Goal: Information Seeking & Learning: Learn about a topic

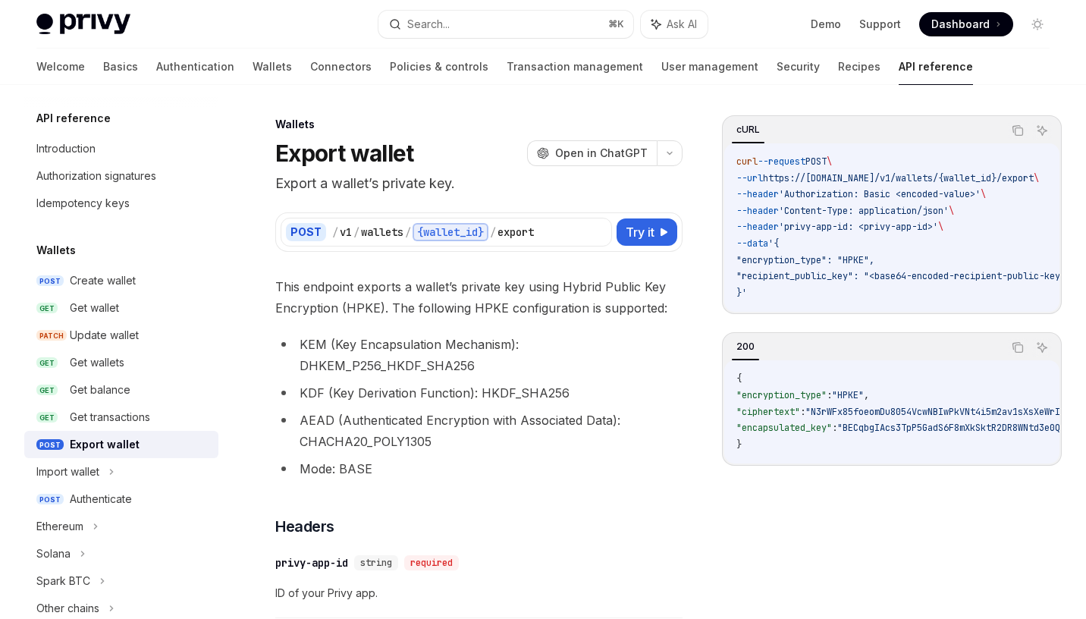
scroll to position [59, 0]
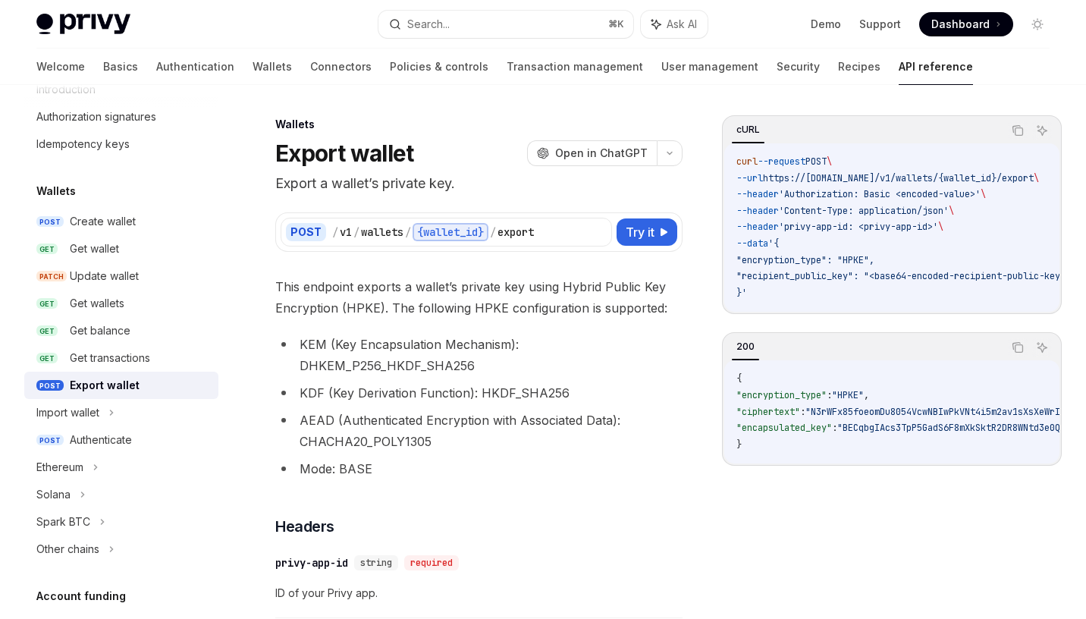
click at [628, 342] on li "KEM (Key Encapsulation Mechanism): DHKEM_P256_HKDF_SHA256" at bounding box center [478, 355] width 407 height 42
click at [654, 236] on button "Try it" at bounding box center [646, 231] width 61 height 27
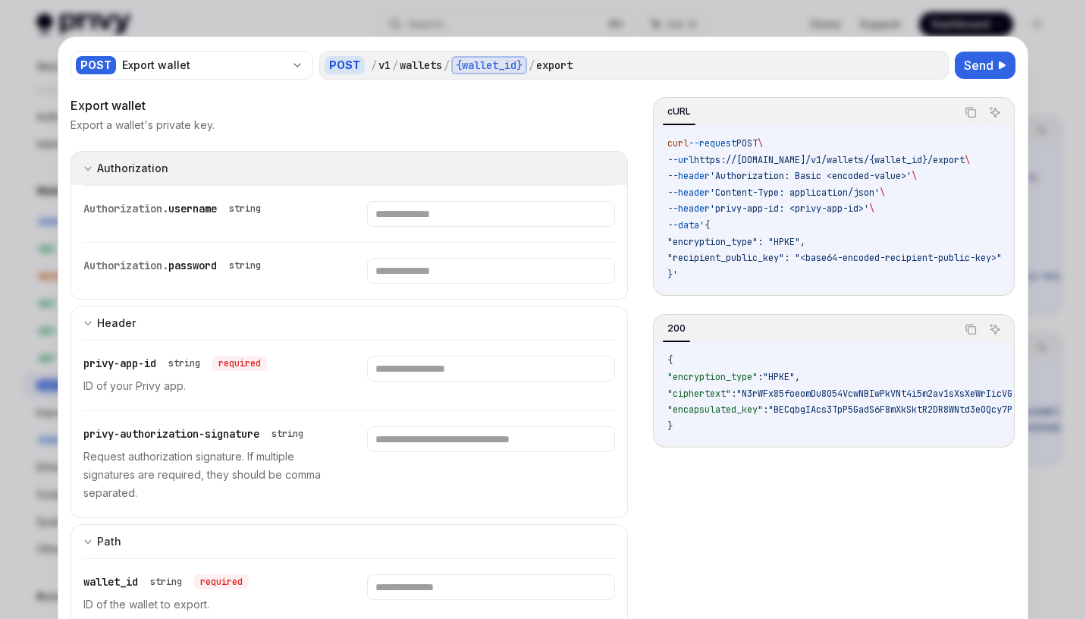
click at [438, 170] on button "Authorization Basic Auth" at bounding box center [349, 168] width 557 height 34
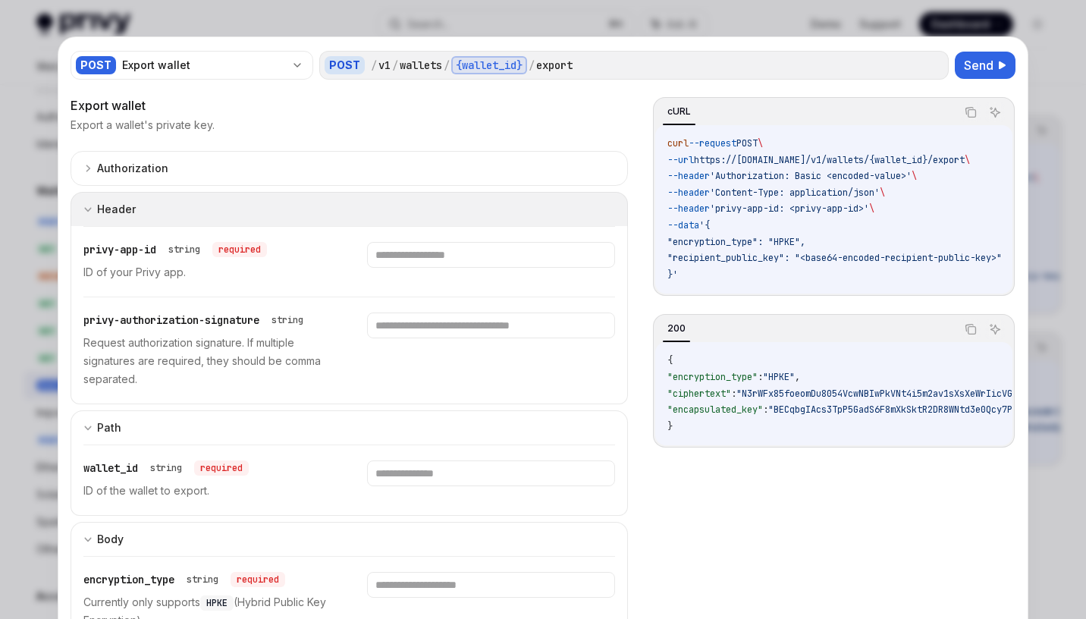
click at [427, 205] on button "Header" at bounding box center [349, 209] width 557 height 34
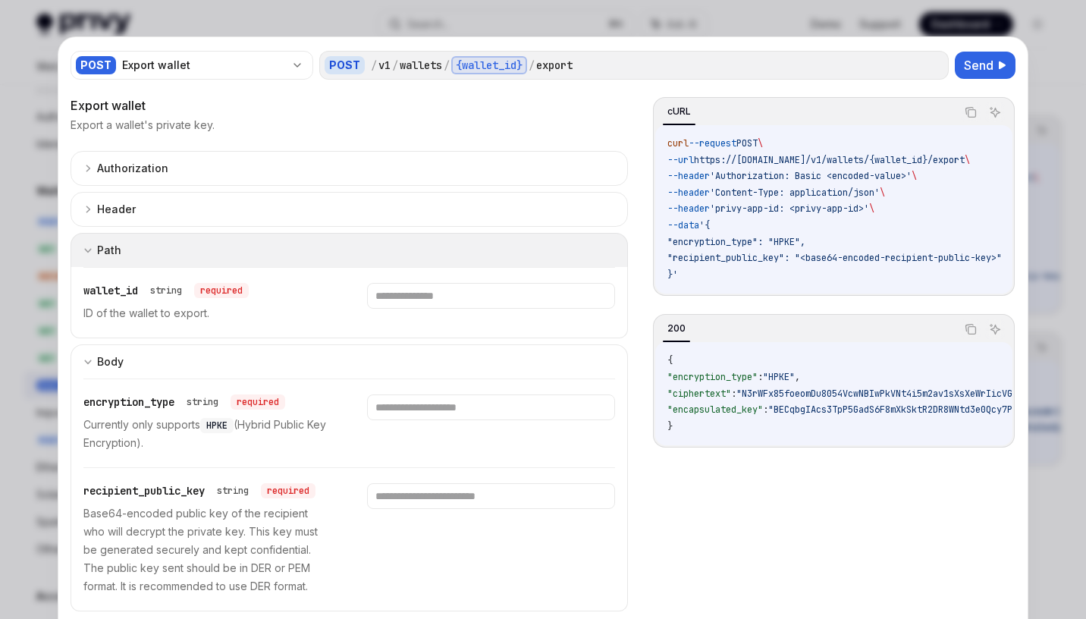
click at [425, 240] on button "Path" at bounding box center [349, 250] width 557 height 34
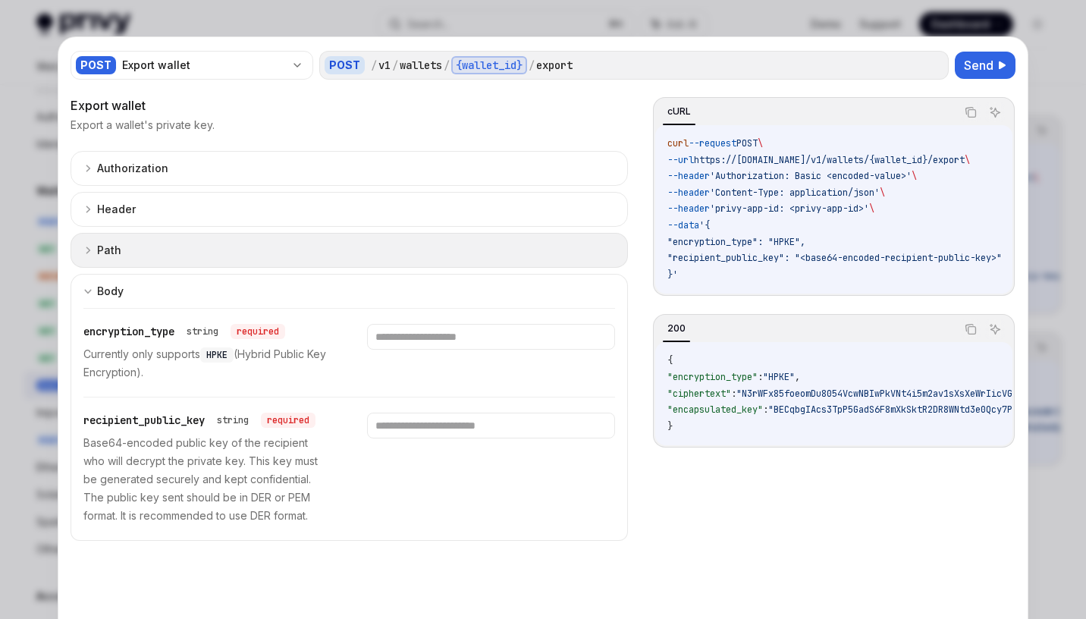
click at [409, 238] on button "Path" at bounding box center [349, 250] width 557 height 35
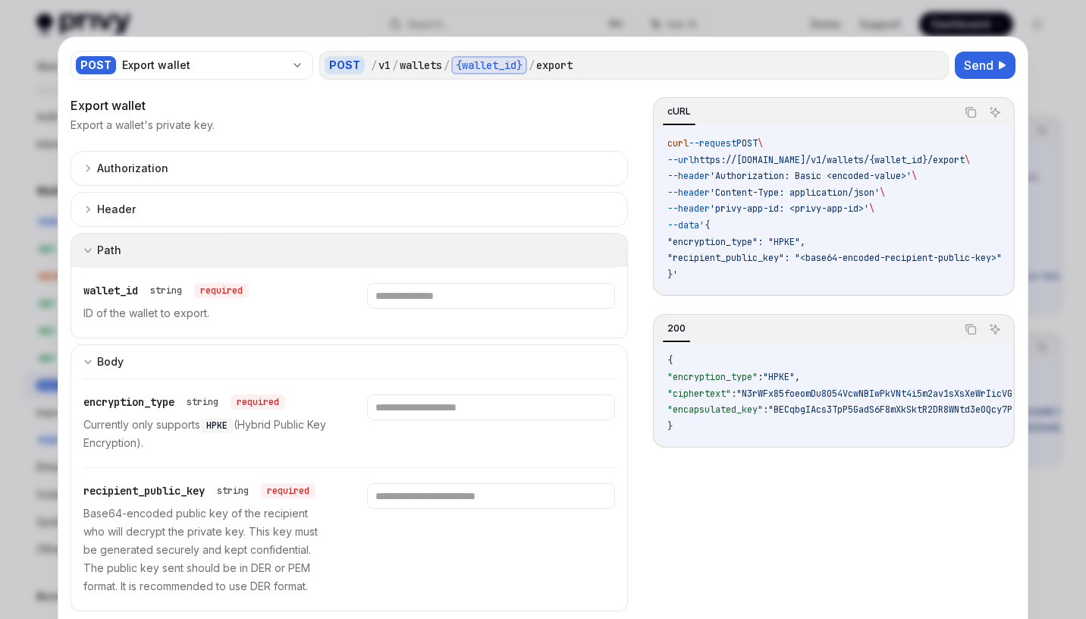
click at [415, 240] on button "Path" at bounding box center [349, 250] width 557 height 34
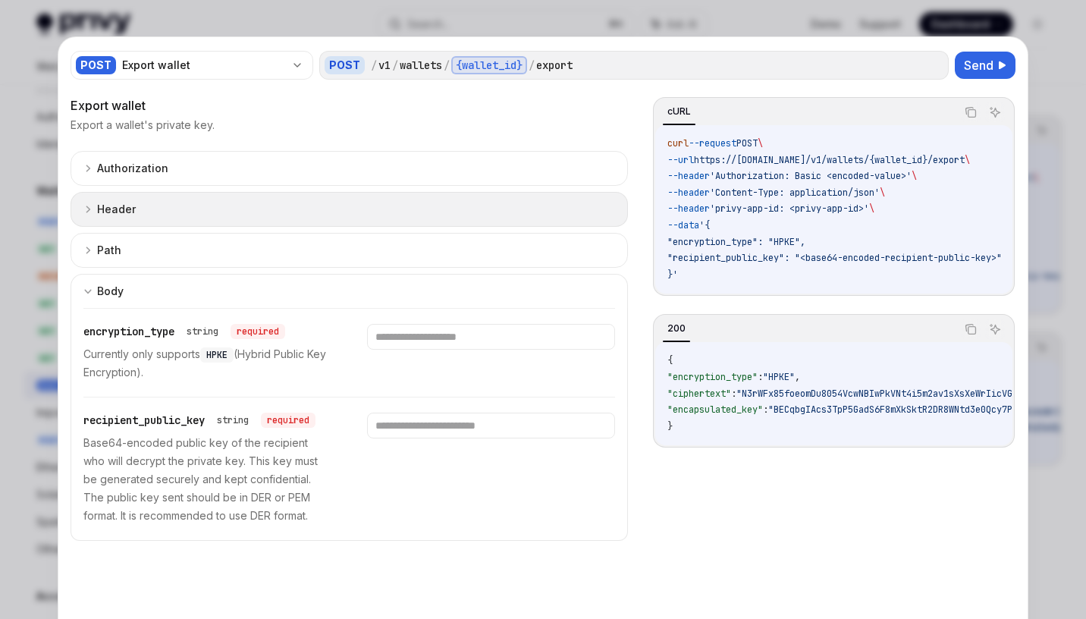
click at [418, 209] on button "Header" at bounding box center [349, 209] width 557 height 35
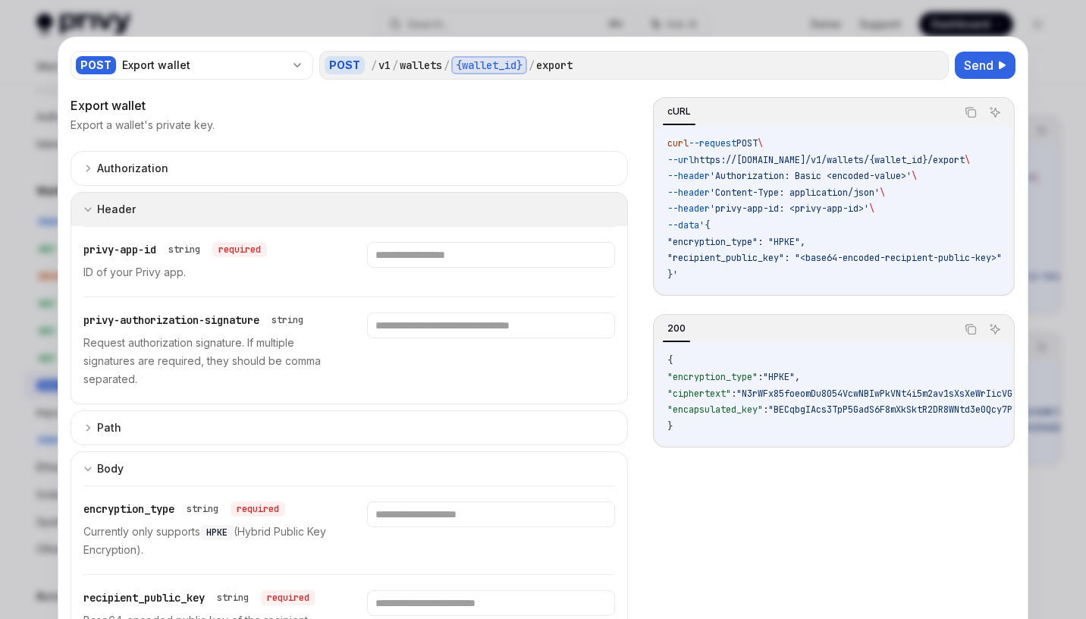
click at [418, 209] on button "Header" at bounding box center [349, 209] width 557 height 34
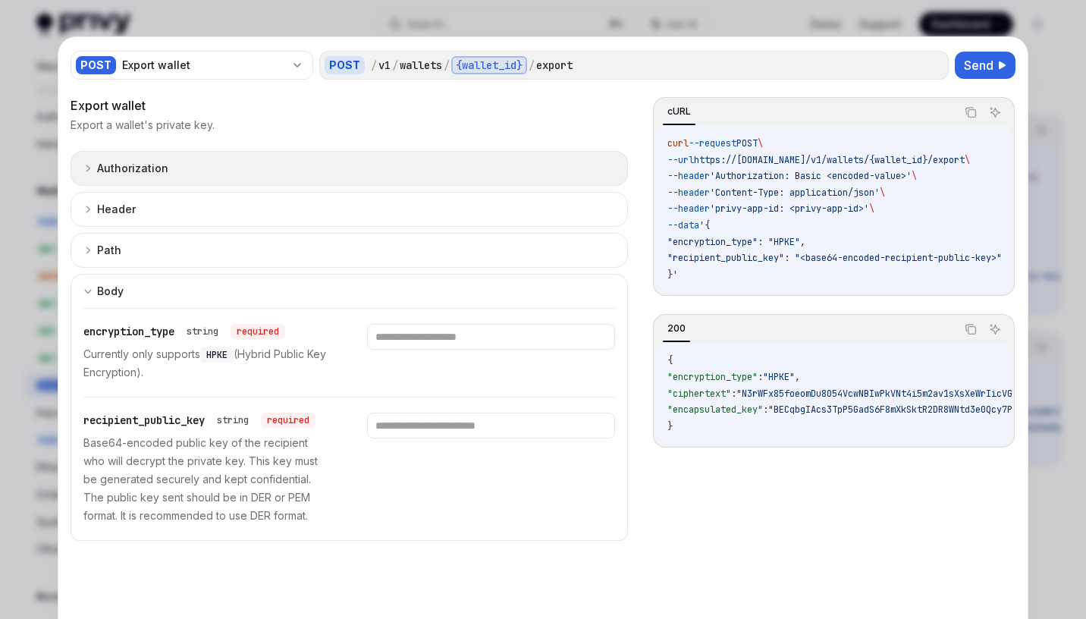
click at [428, 177] on button "Authorization Basic Auth" at bounding box center [349, 168] width 557 height 35
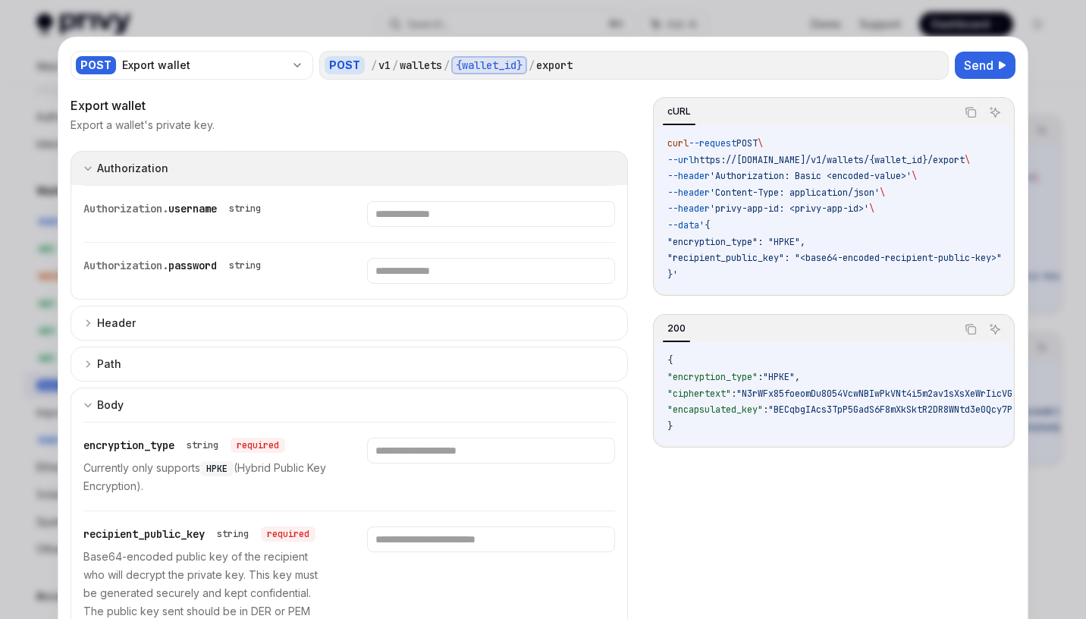
click at [432, 175] on button "Authorization Basic Auth" at bounding box center [349, 168] width 557 height 34
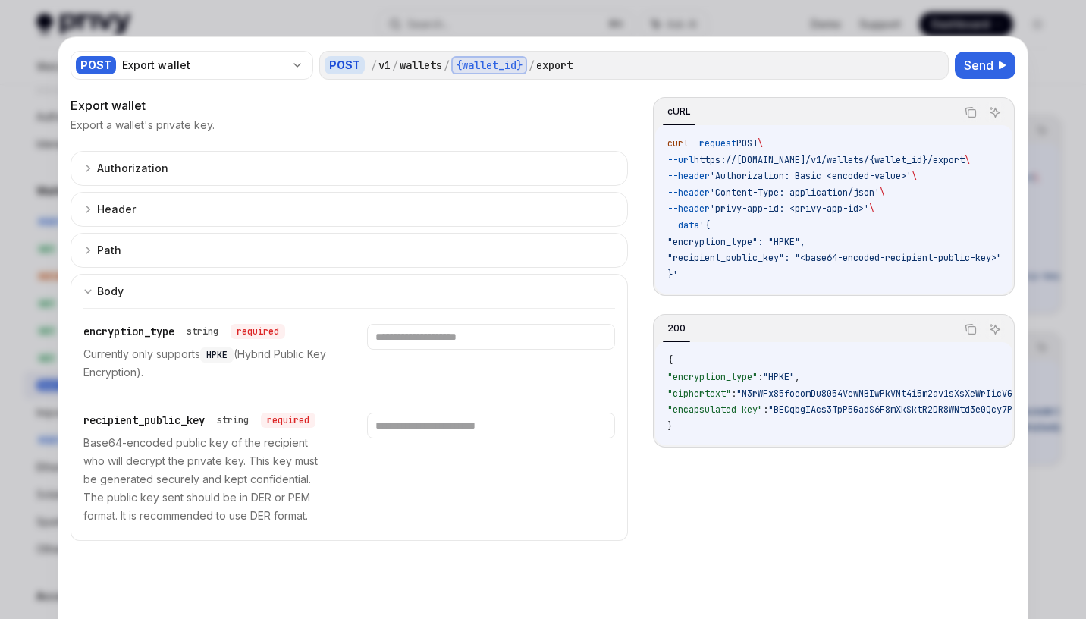
click at [1052, 230] on div at bounding box center [543, 309] width 1086 height 619
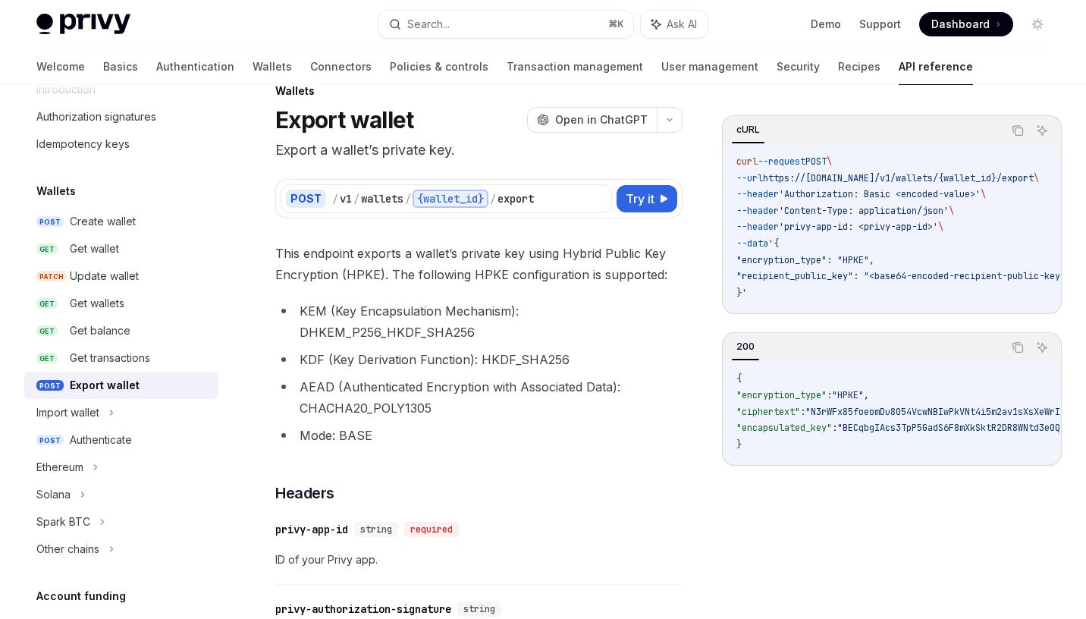
scroll to position [34, 0]
click at [109, 253] on div "Get wallet" at bounding box center [94, 249] width 49 height 18
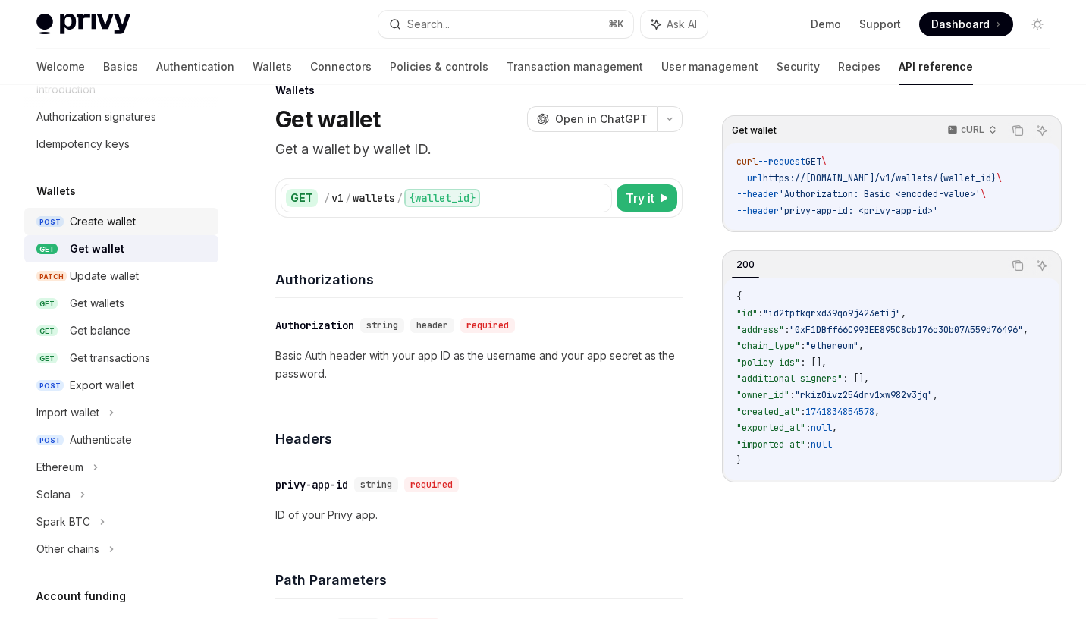
click at [113, 217] on div "Create wallet" at bounding box center [103, 221] width 66 height 18
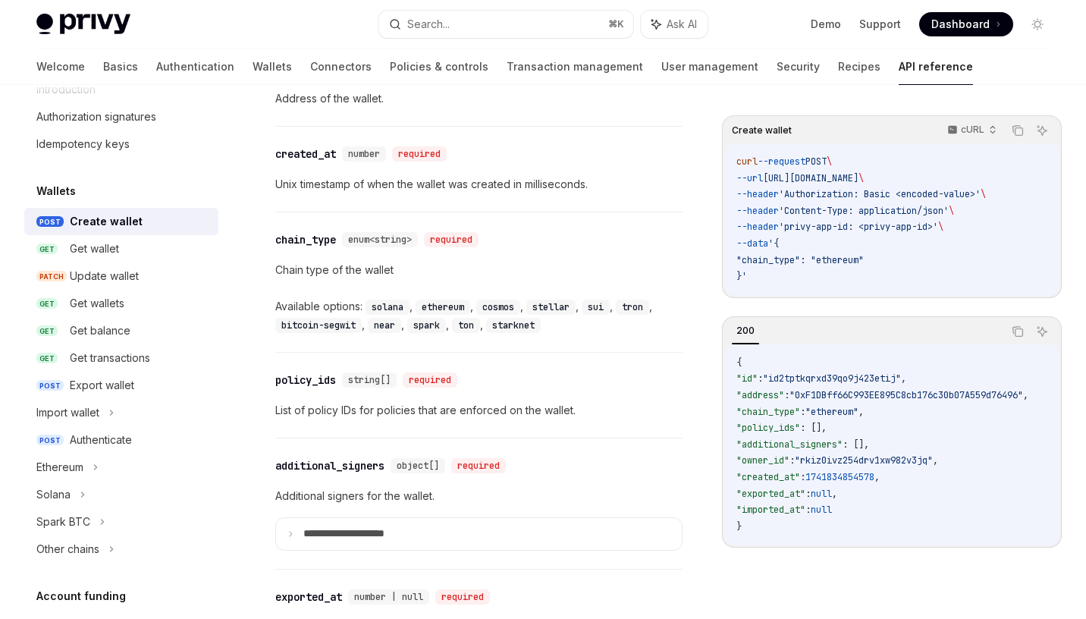
scroll to position [1667, 0]
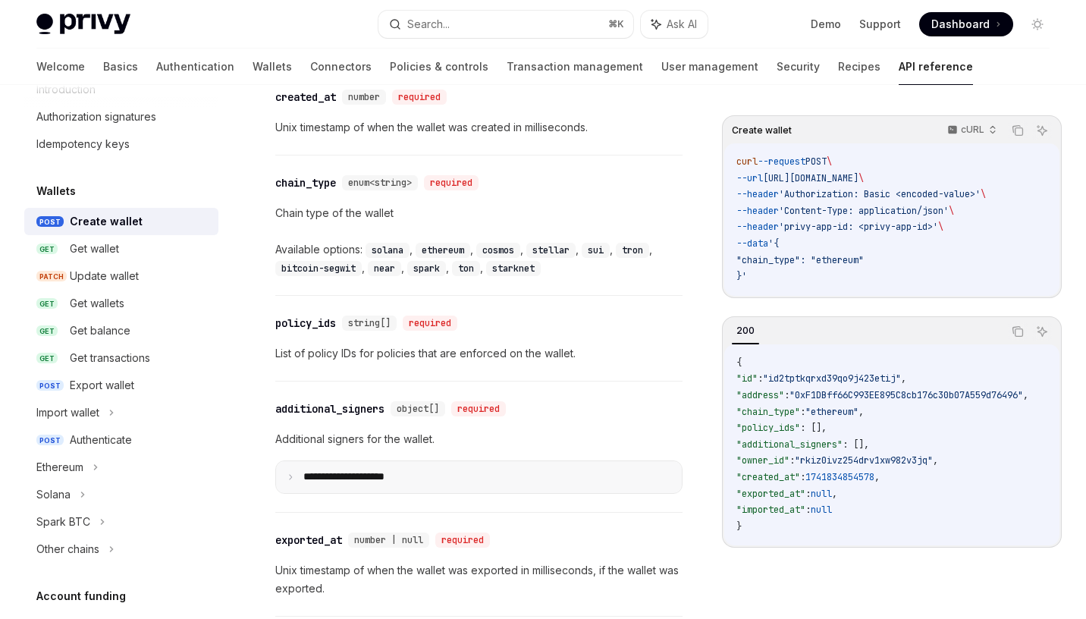
click at [287, 461] on summary "**********" at bounding box center [479, 477] width 406 height 32
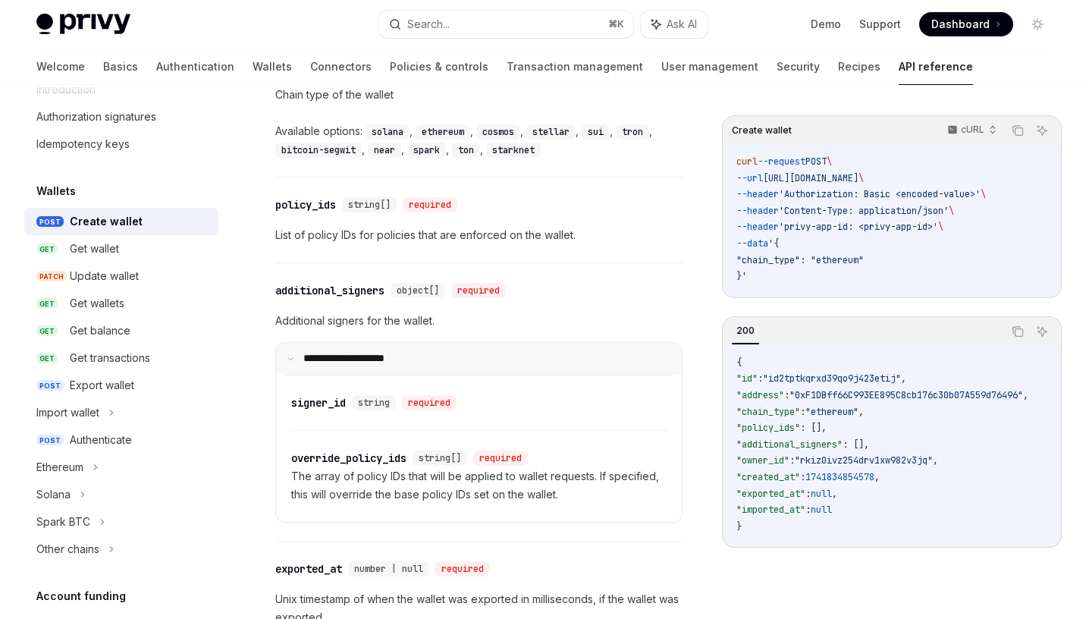
click at [293, 348] on summary "**********" at bounding box center [479, 359] width 406 height 32
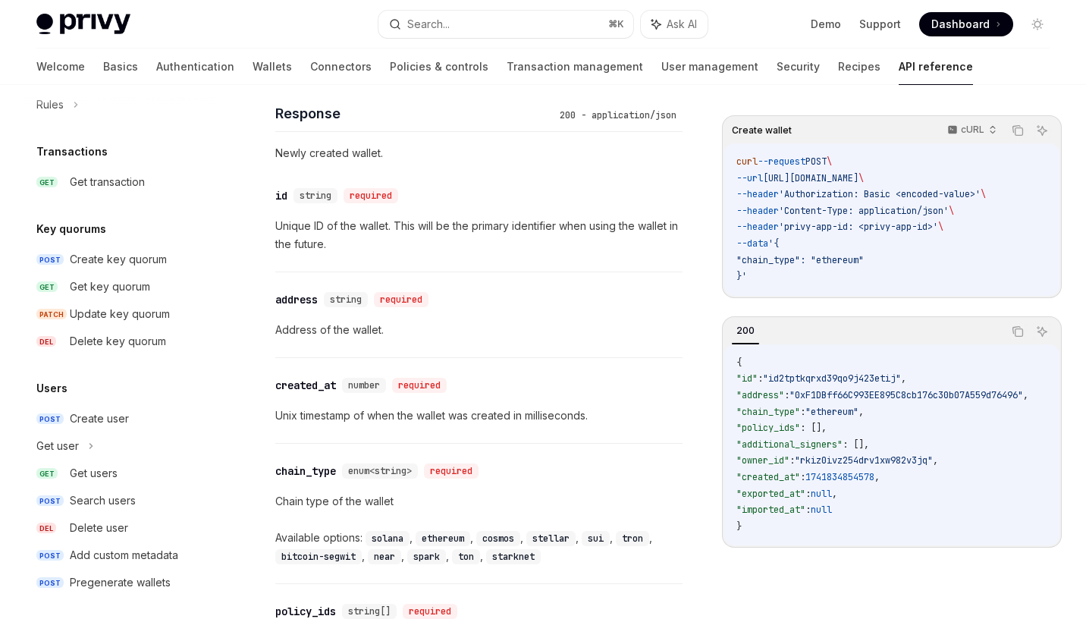
scroll to position [975, 0]
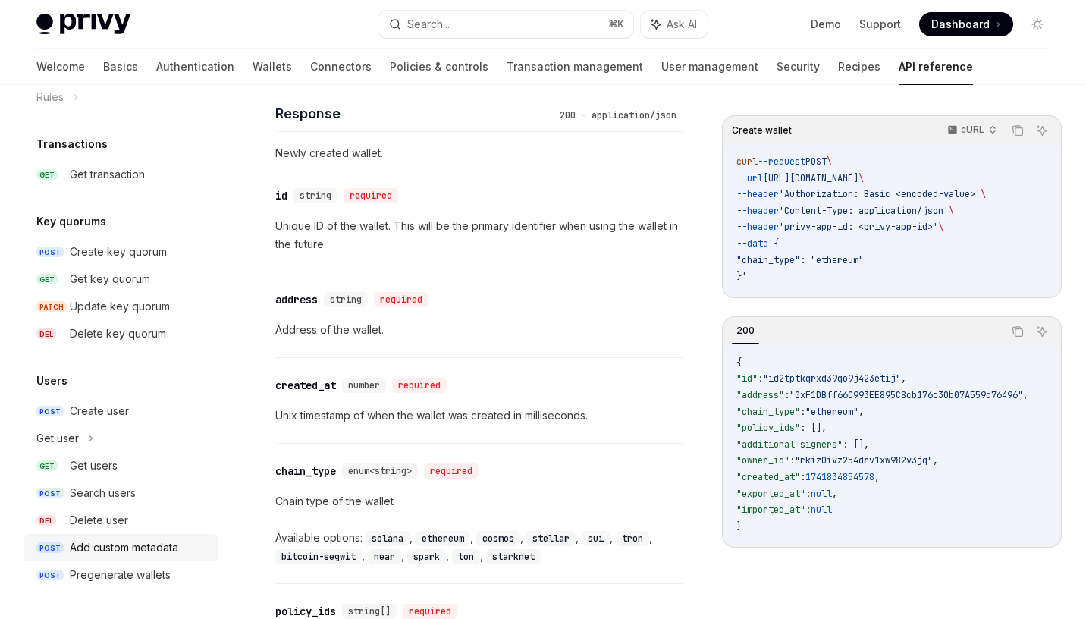
click at [131, 550] on div "Add custom metadata" at bounding box center [124, 547] width 108 height 18
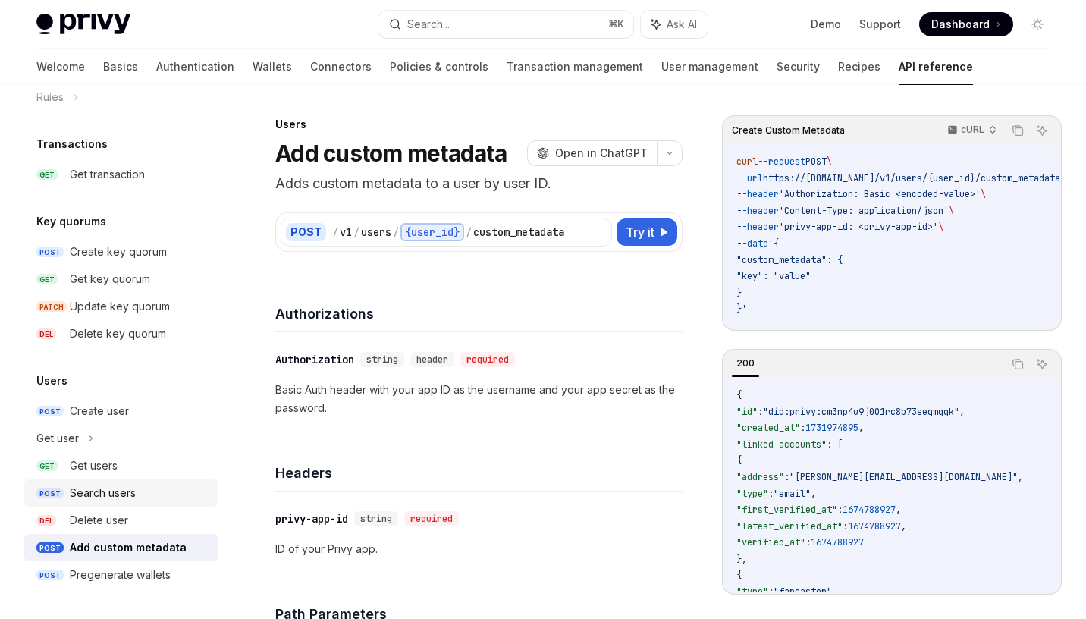
click at [111, 500] on div "Search users" at bounding box center [103, 493] width 66 height 18
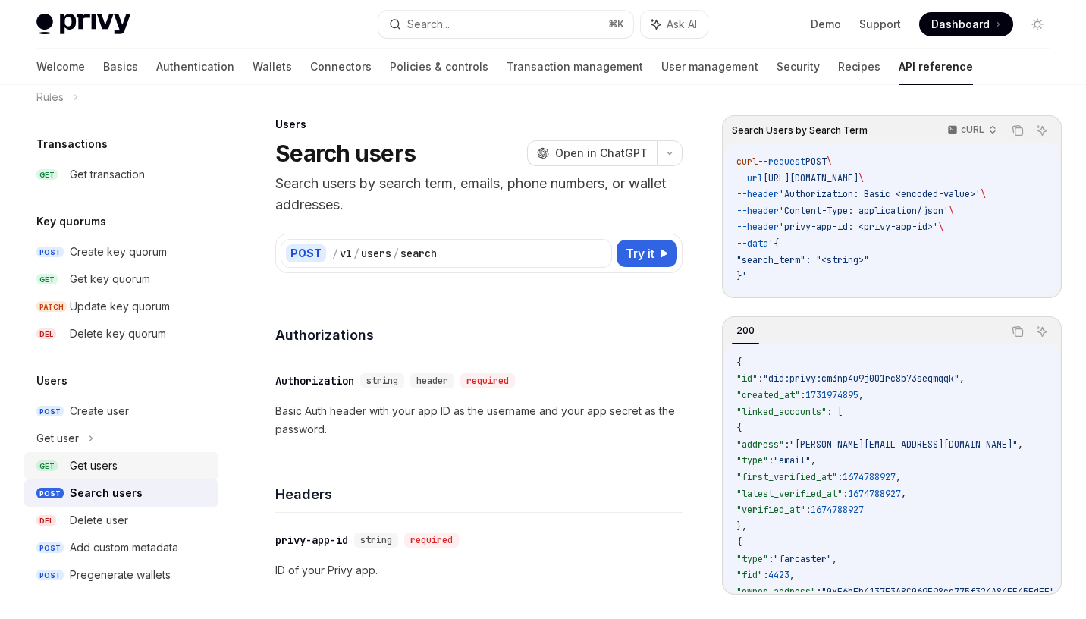
click at [99, 465] on div "Get users" at bounding box center [94, 465] width 48 height 18
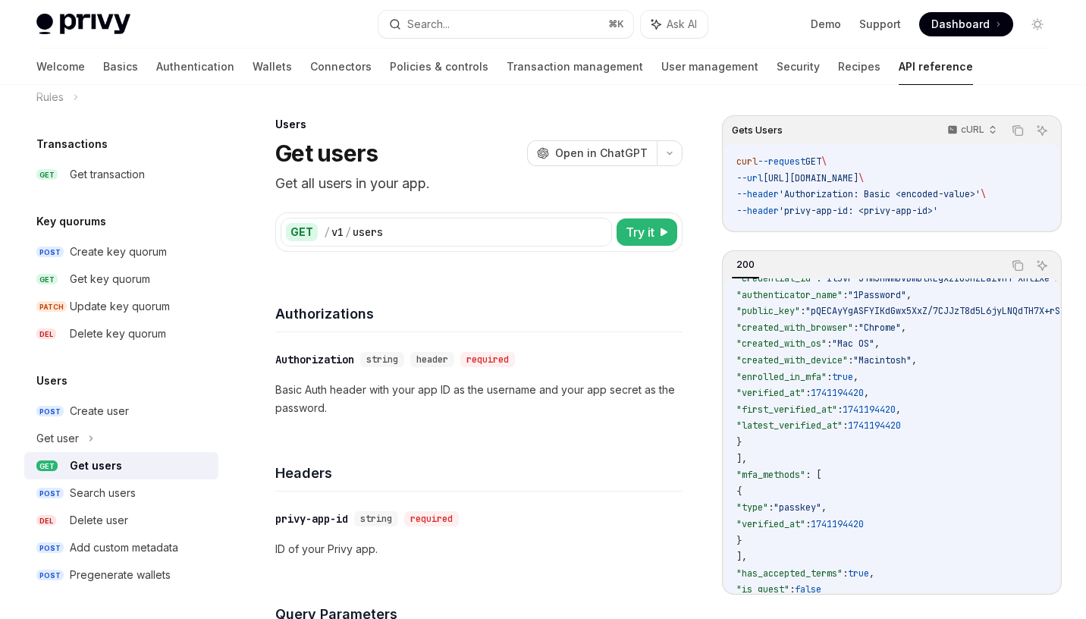
scroll to position [554, 0]
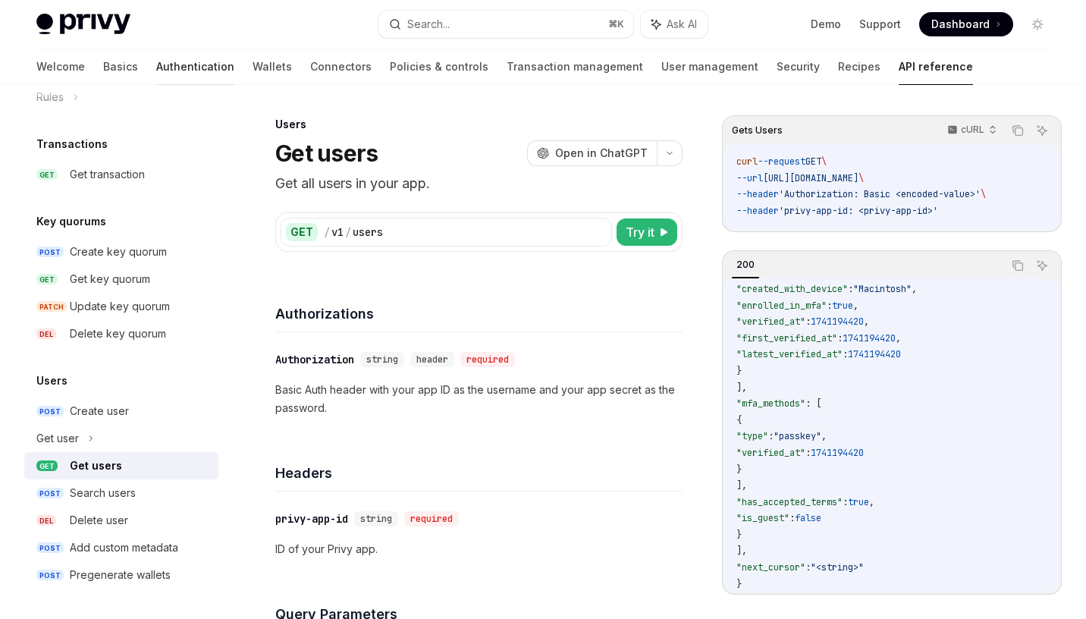
click at [156, 64] on link "Authentication" at bounding box center [195, 67] width 78 height 36
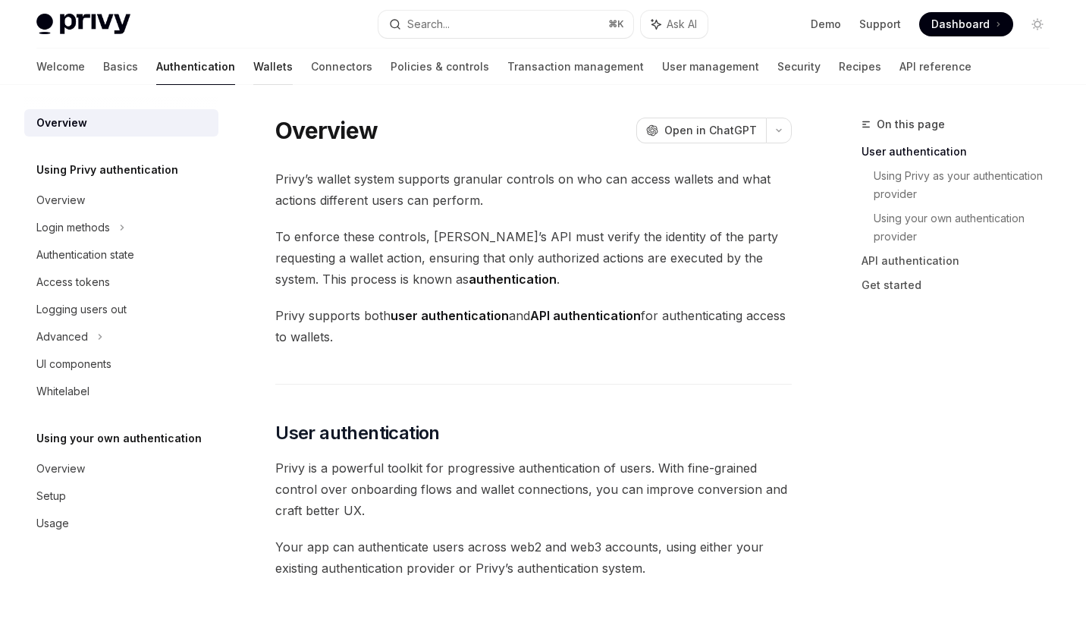
click at [253, 65] on link "Wallets" at bounding box center [272, 67] width 39 height 36
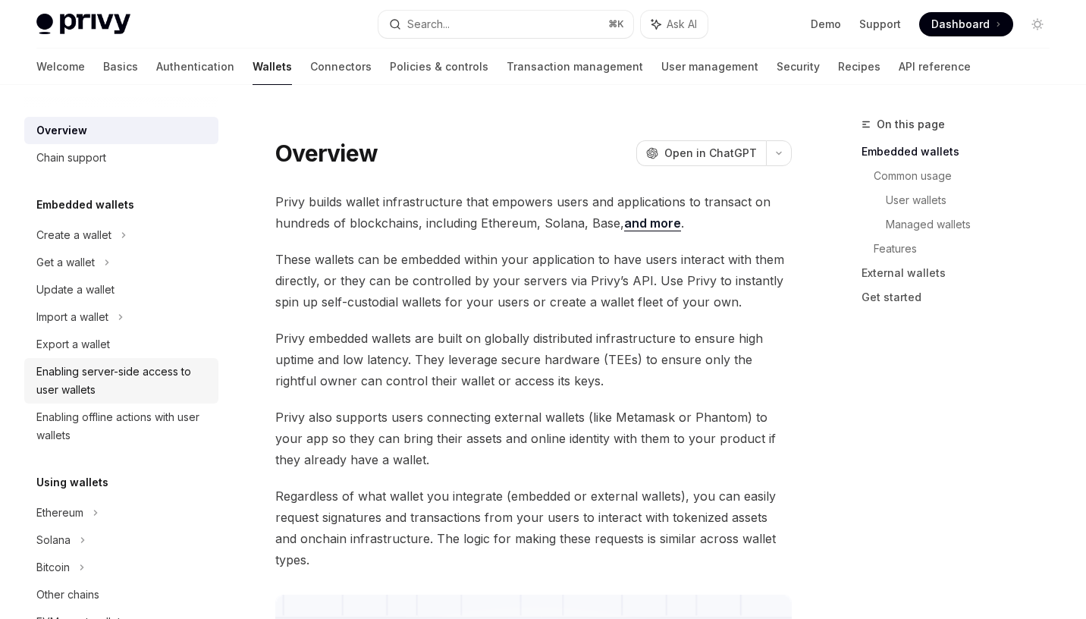
click at [120, 371] on div "Enabling server-side access to user wallets" at bounding box center [122, 380] width 173 height 36
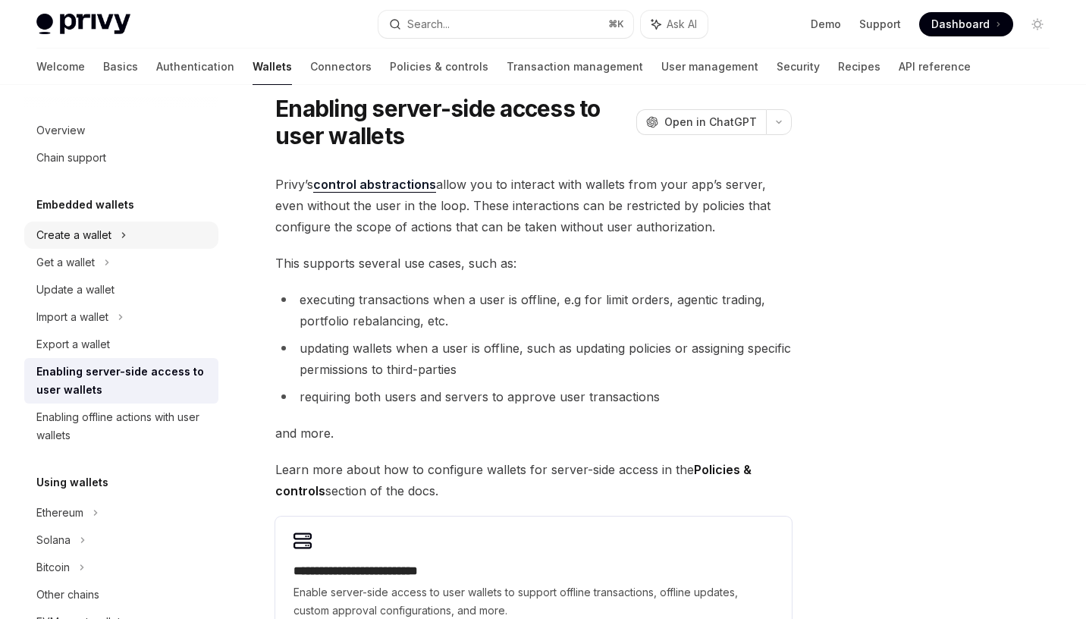
click at [95, 224] on div "Create a wallet" at bounding box center [121, 234] width 194 height 27
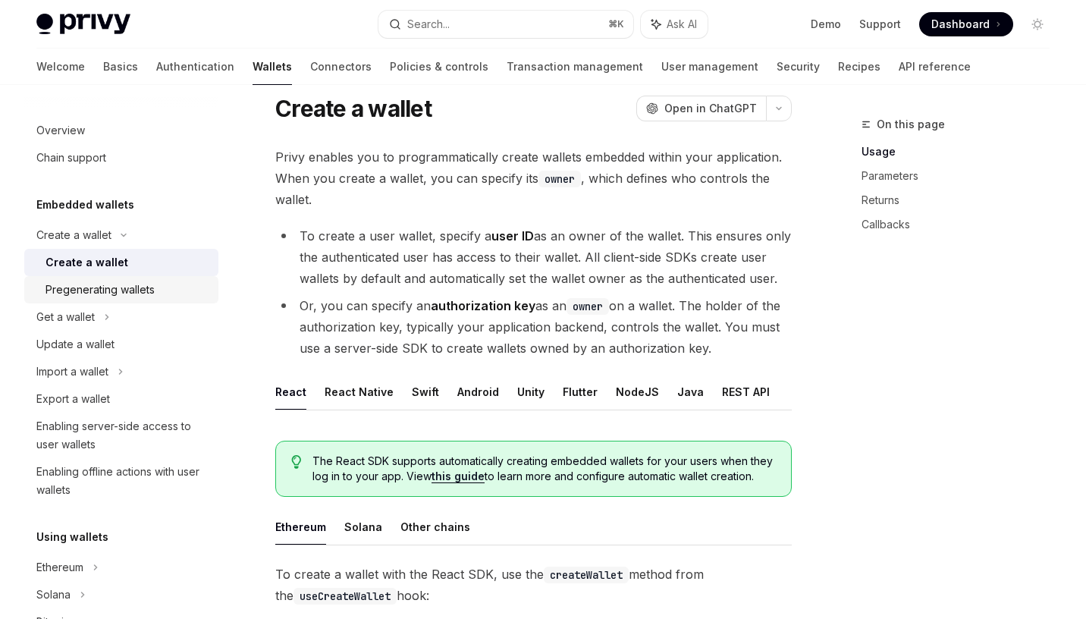
click at [135, 285] on div "Pregenerating wallets" at bounding box center [99, 289] width 109 height 18
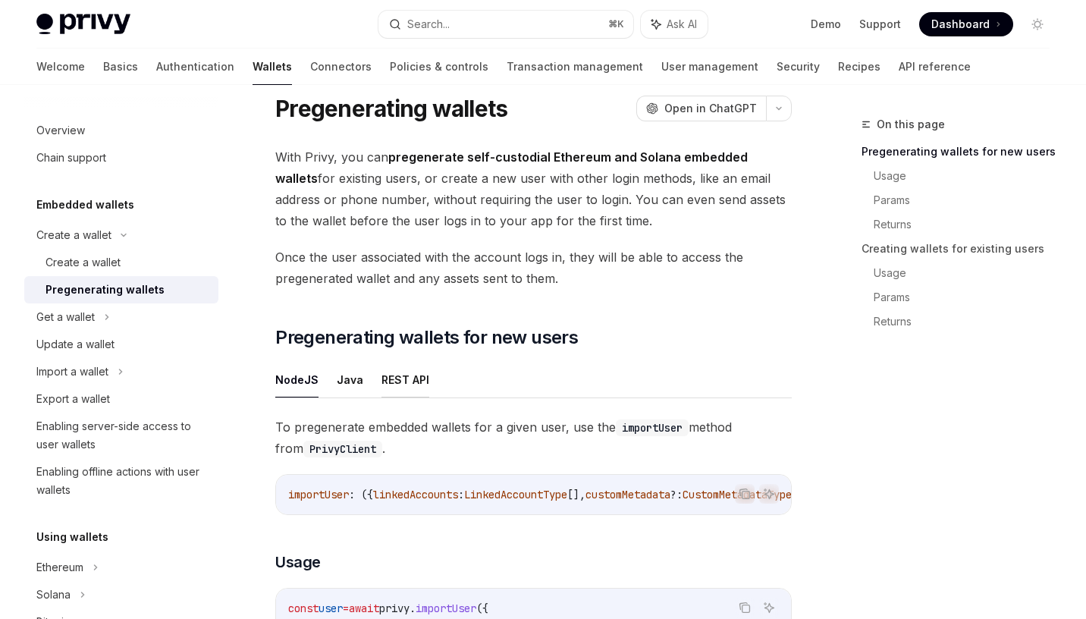
click at [406, 389] on button "REST API" at bounding box center [405, 380] width 48 height 36
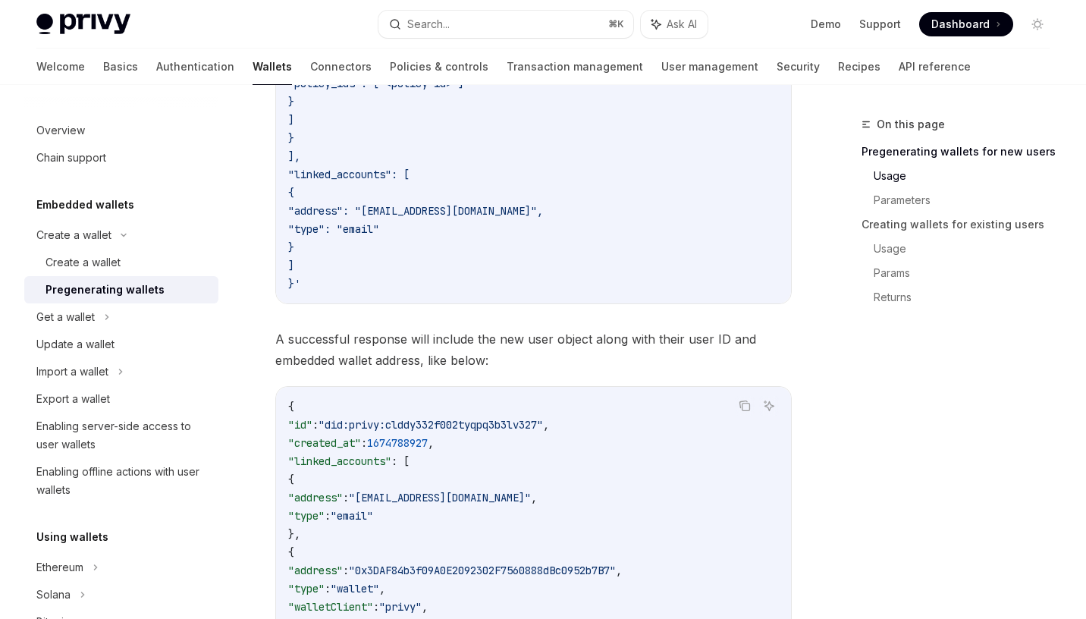
scroll to position [908, 0]
click at [85, 343] on div "Update a wallet" at bounding box center [75, 344] width 78 height 18
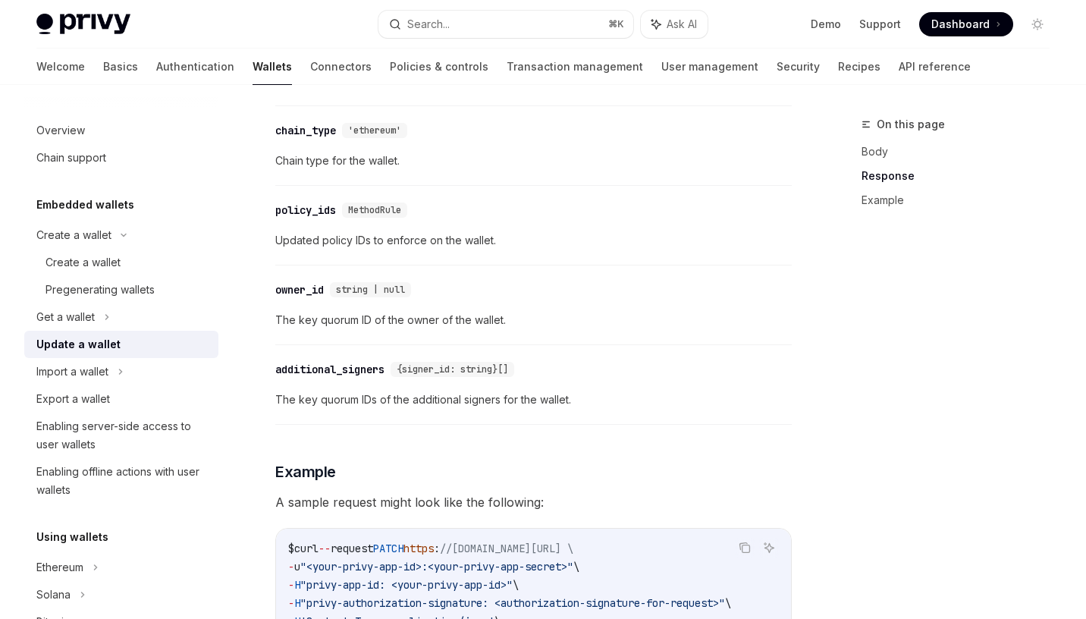
scroll to position [1187, 0]
click at [84, 259] on div "Create a wallet" at bounding box center [82, 262] width 75 height 18
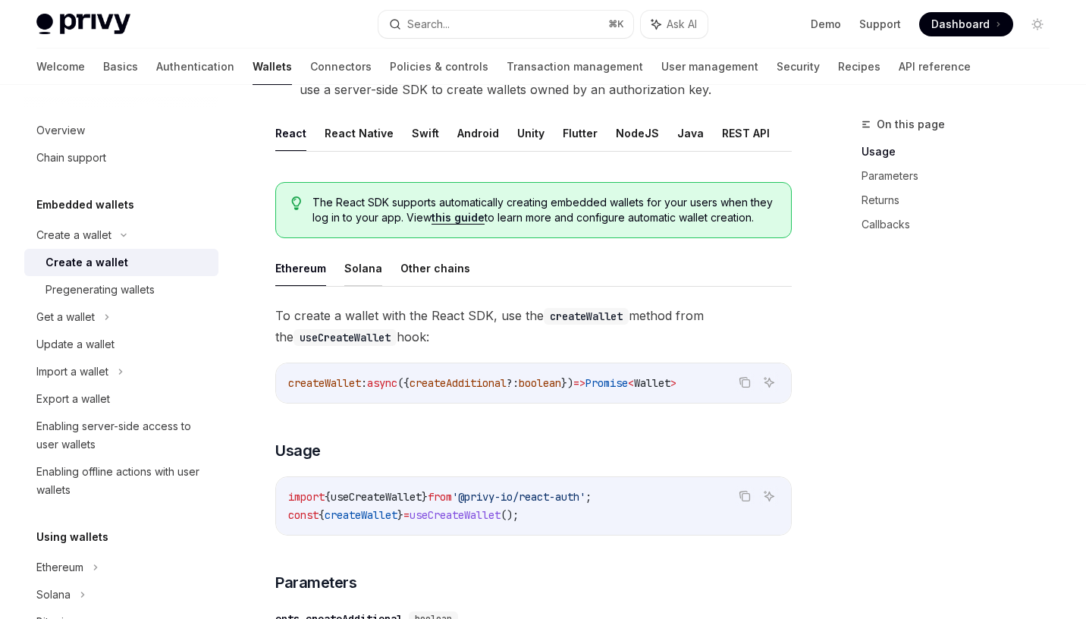
scroll to position [297, 0]
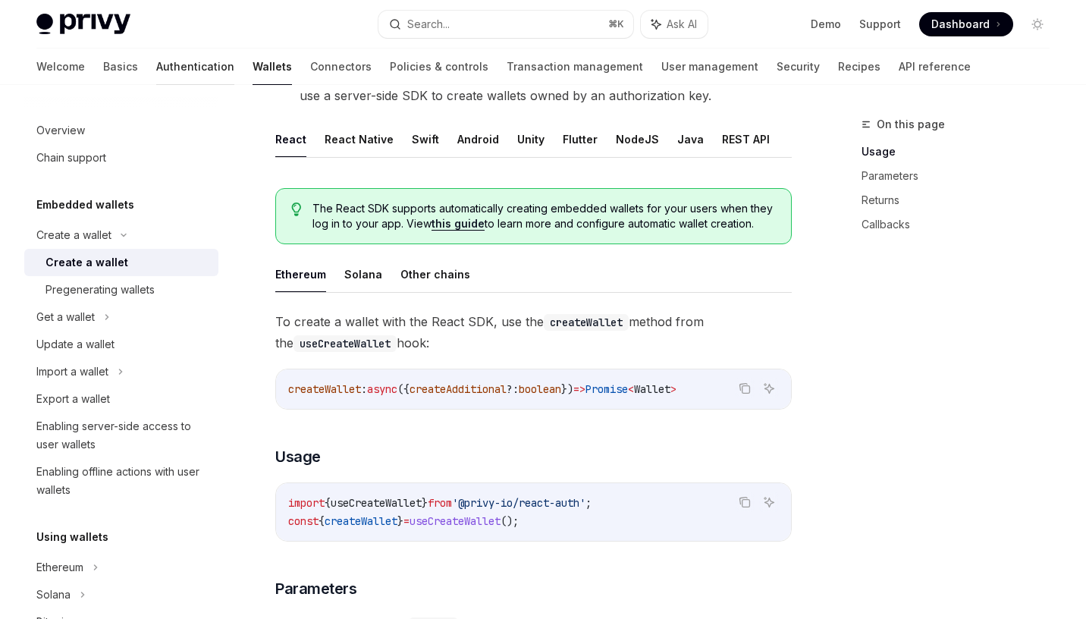
click at [156, 66] on link "Authentication" at bounding box center [195, 67] width 78 height 36
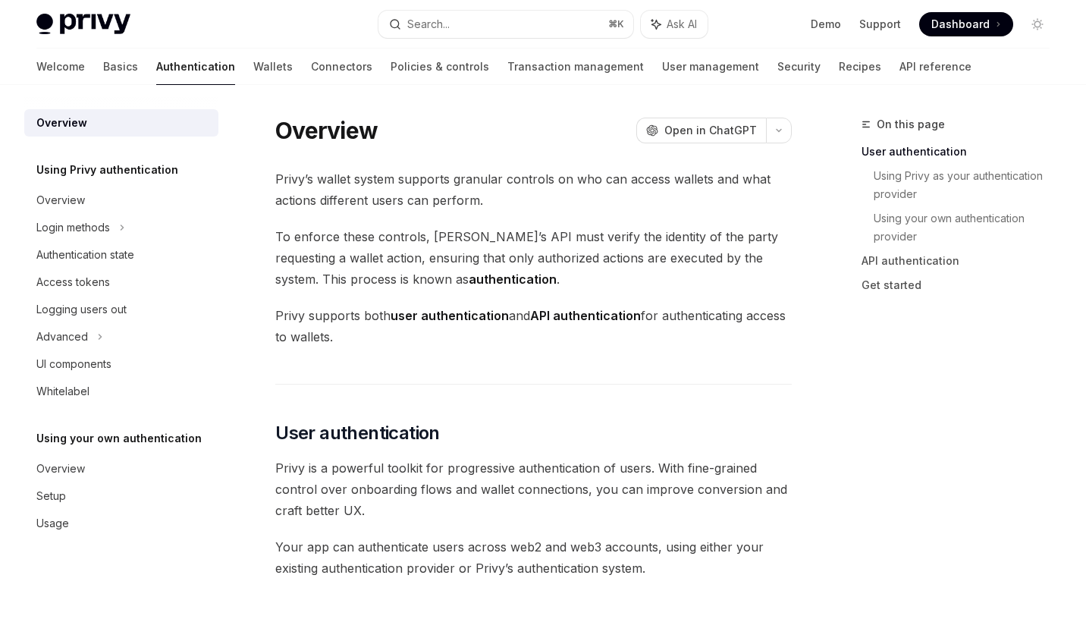
click at [468, 279] on strong "authentication" at bounding box center [512, 278] width 88 height 15
copy strong "authentication"
click at [94, 257] on div "Authentication state" at bounding box center [85, 255] width 98 height 18
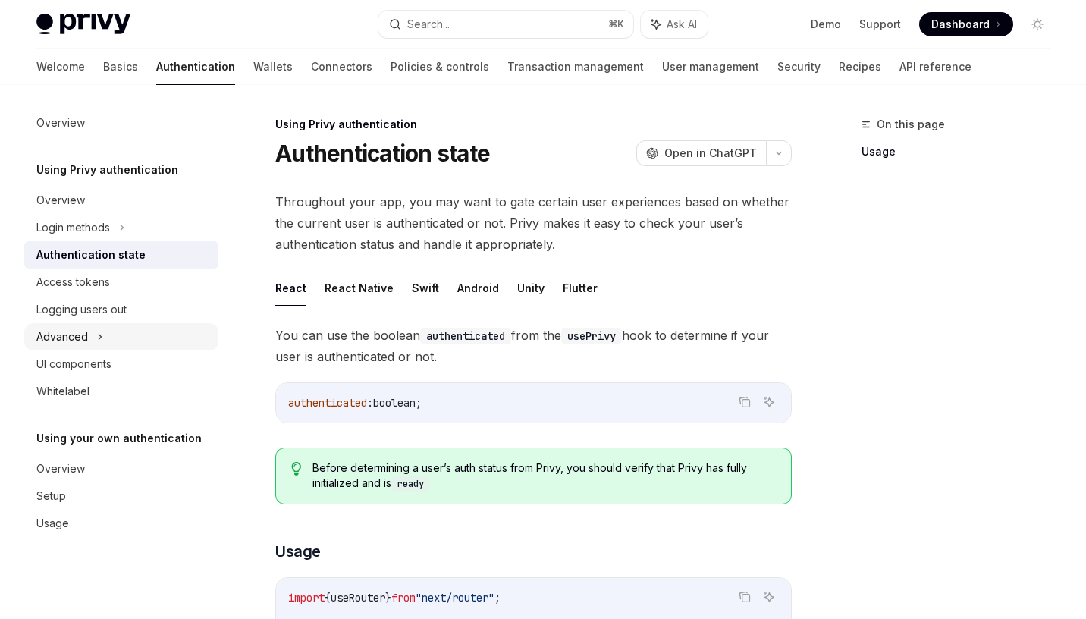
click at [77, 337] on div "Advanced" at bounding box center [62, 336] width 52 height 18
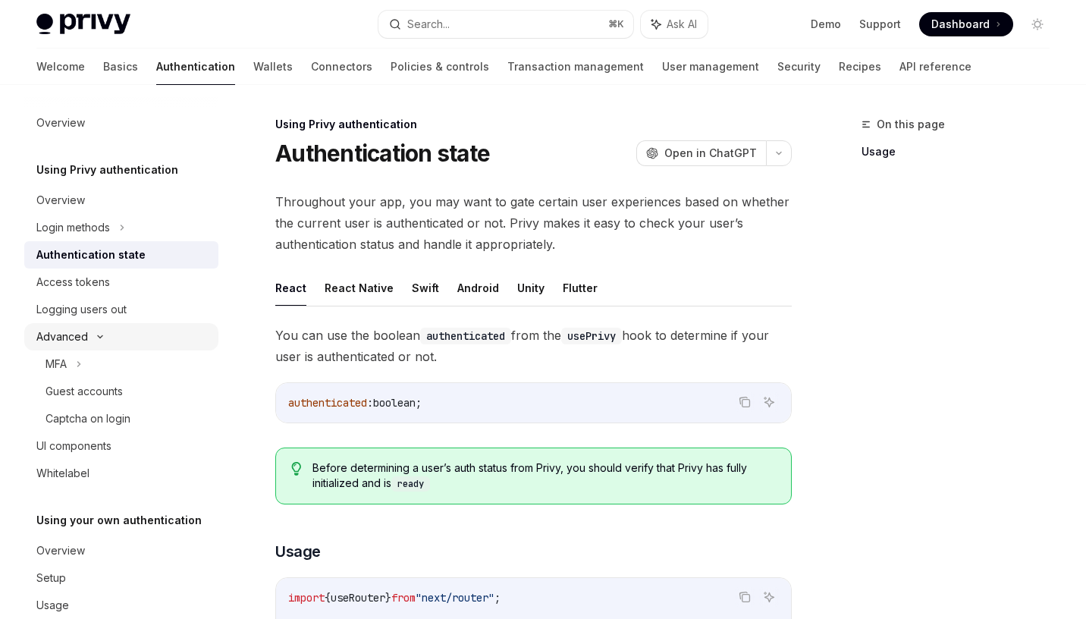
click at [73, 338] on div "Advanced" at bounding box center [62, 336] width 52 height 18
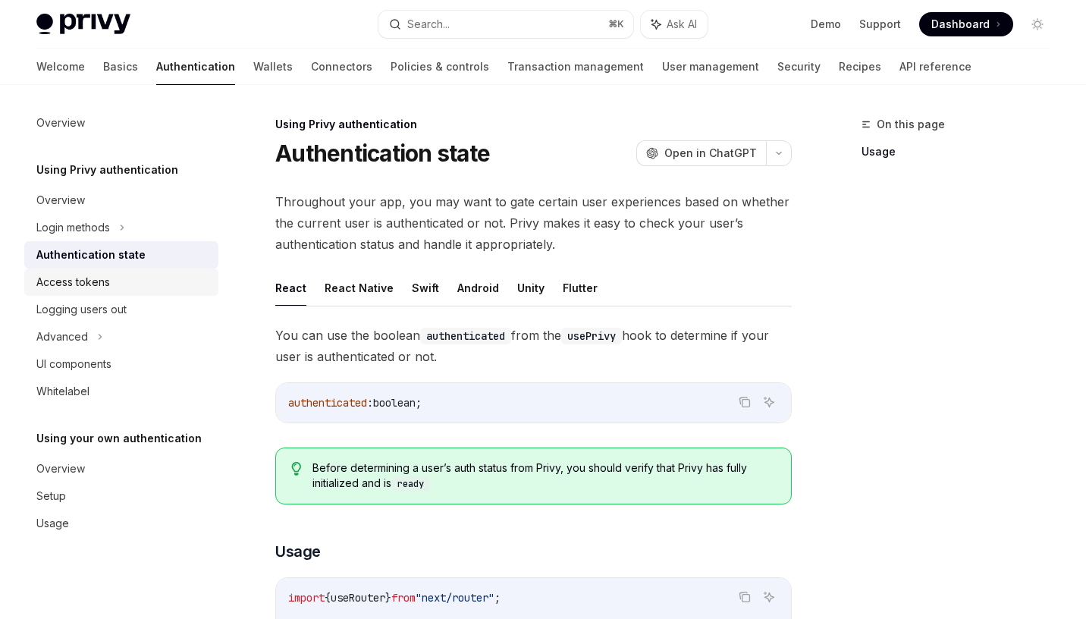
click at [83, 283] on div "Access tokens" at bounding box center [73, 282] width 74 height 18
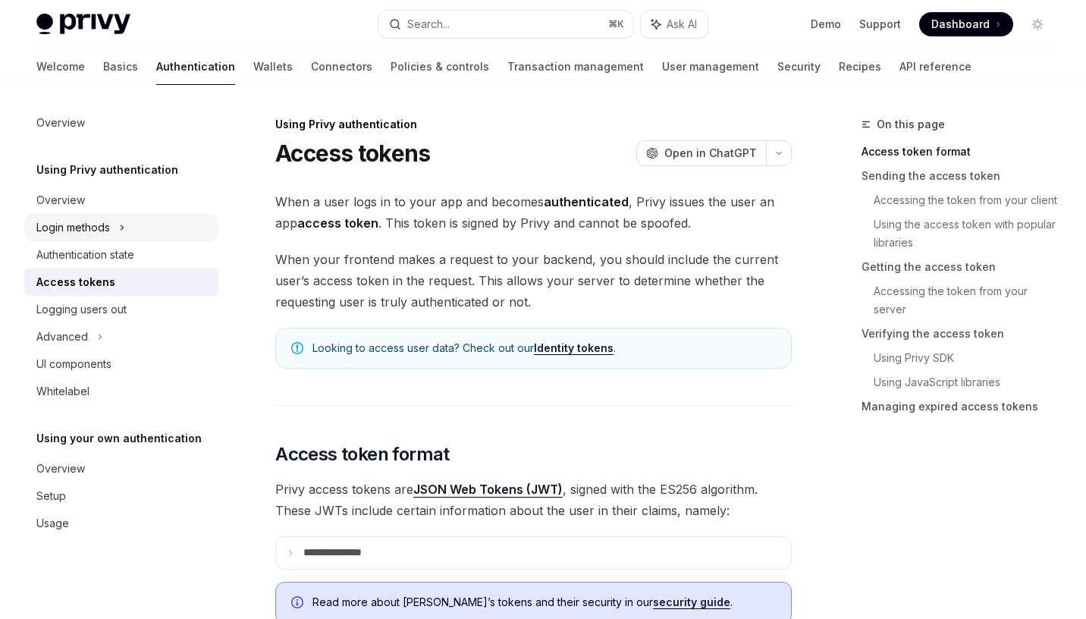
click at [102, 230] on div "Login methods" at bounding box center [73, 227] width 74 height 18
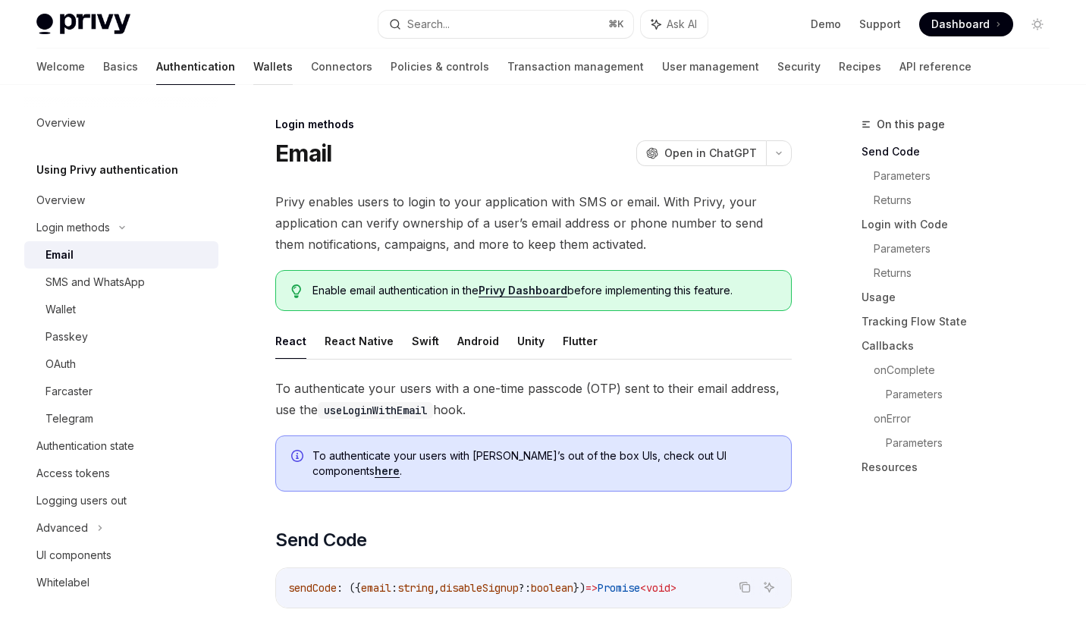
click at [253, 73] on link "Wallets" at bounding box center [272, 67] width 39 height 36
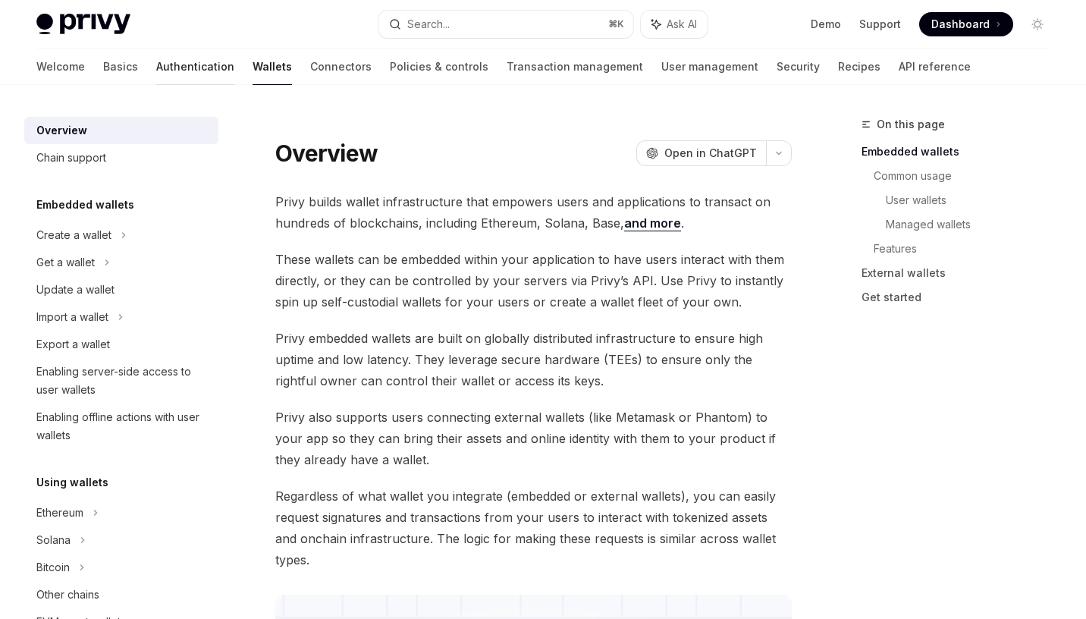
click at [156, 74] on link "Authentication" at bounding box center [195, 67] width 78 height 36
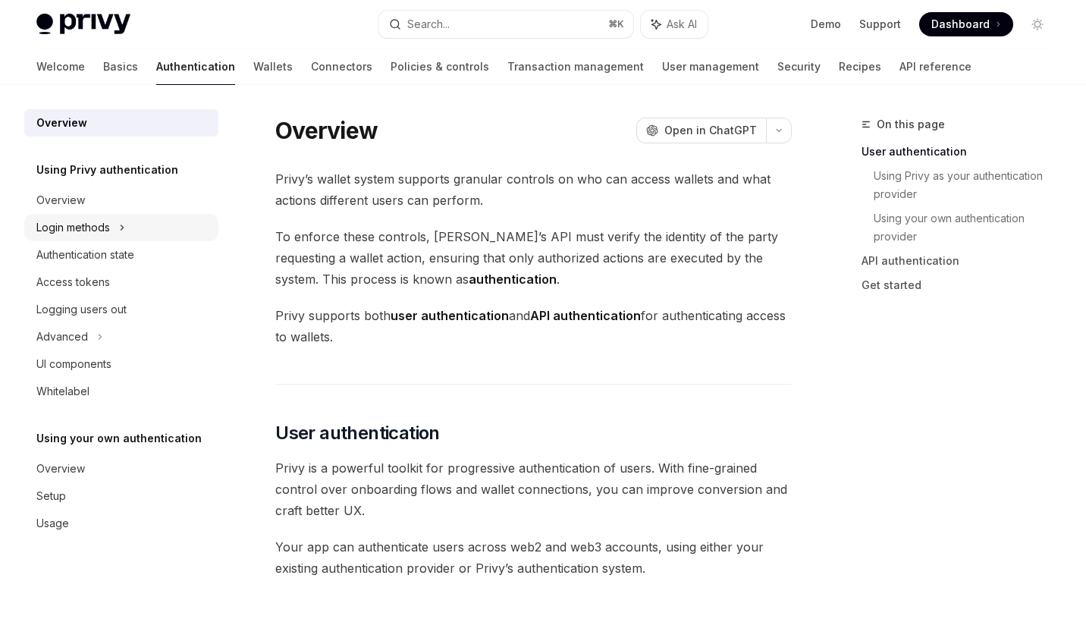
click at [119, 234] on icon at bounding box center [122, 227] width 6 height 18
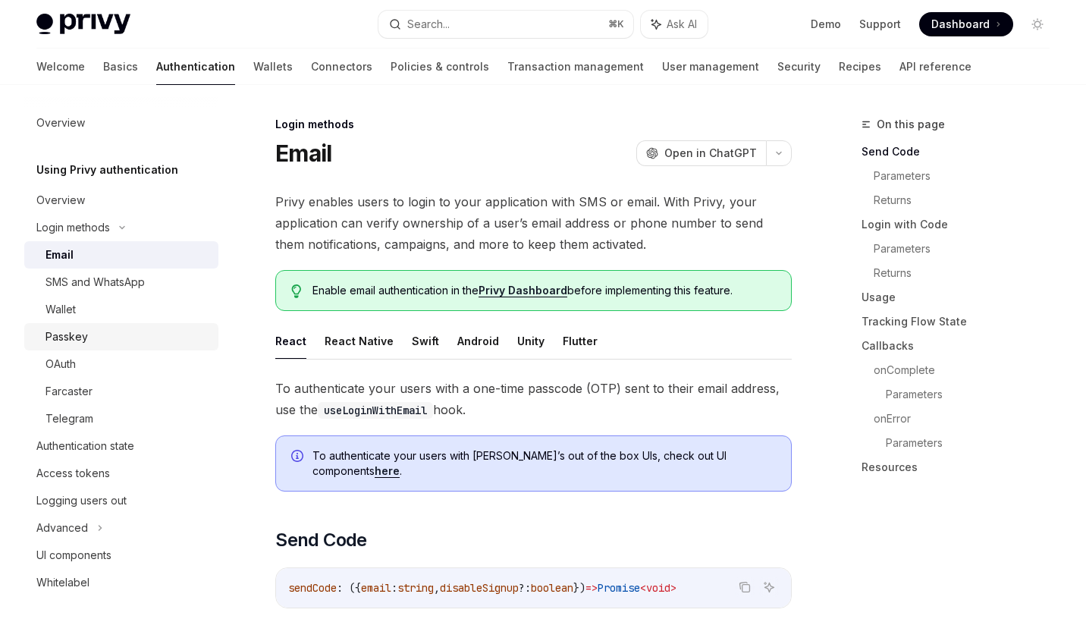
click at [107, 334] on div "Passkey" at bounding box center [127, 336] width 164 height 18
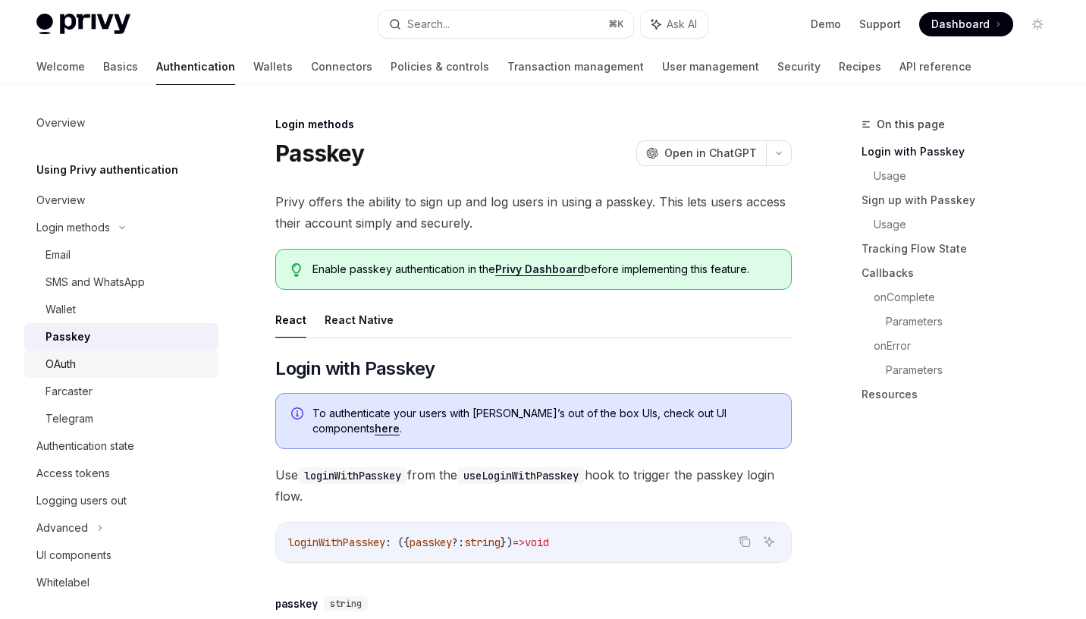
click at [103, 361] on div "OAuth" at bounding box center [127, 364] width 164 height 18
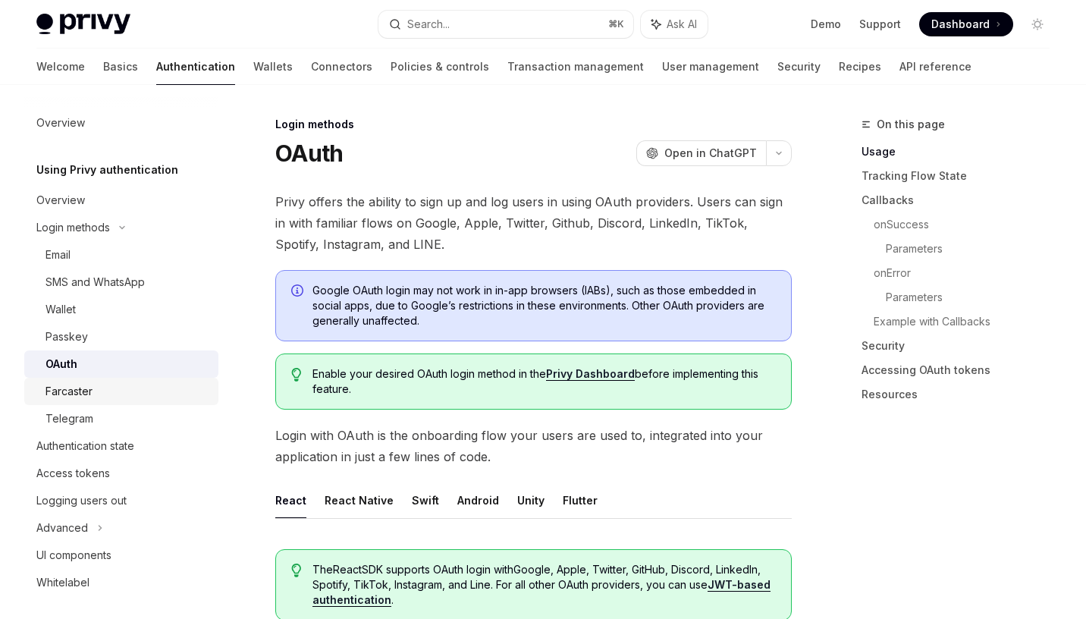
click at [99, 391] on div "Farcaster" at bounding box center [127, 391] width 164 height 18
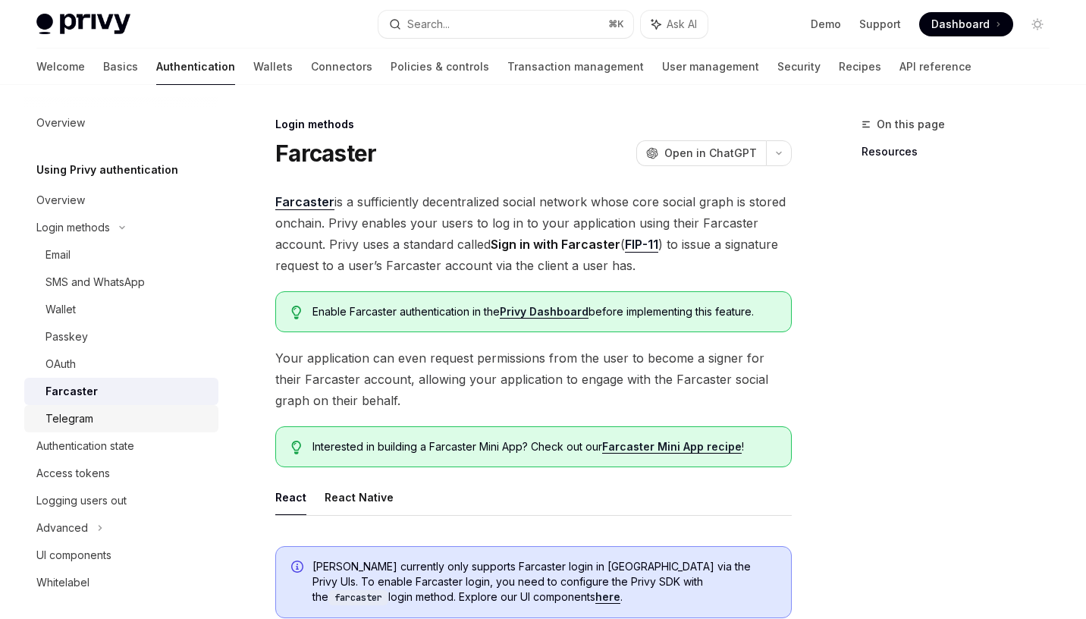
click at [99, 410] on div "Telegram" at bounding box center [127, 418] width 164 height 18
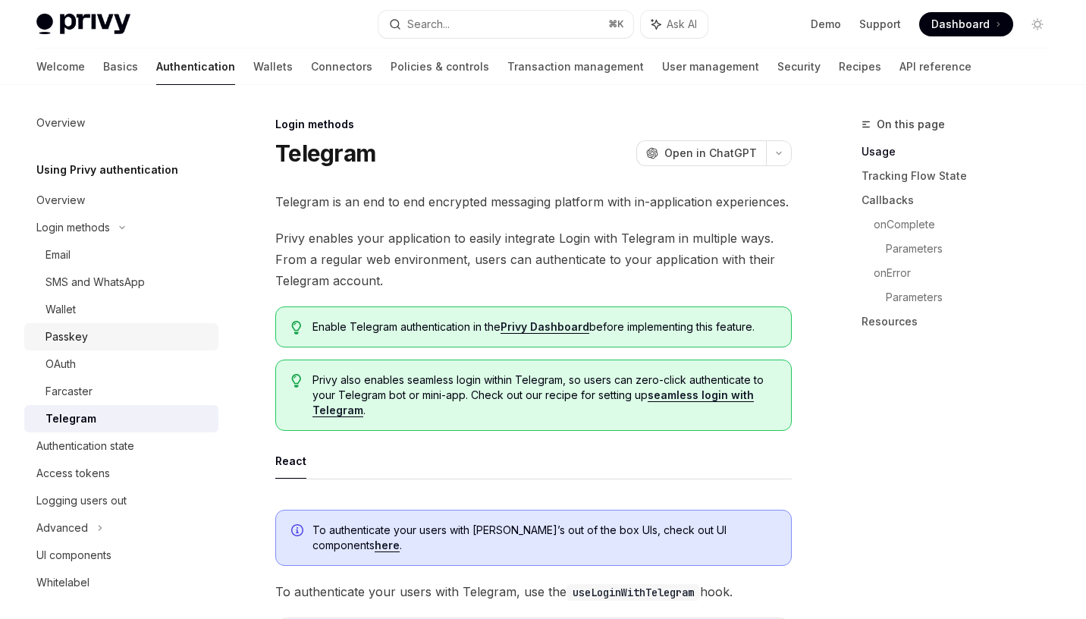
click at [106, 326] on link "Passkey" at bounding box center [121, 336] width 194 height 27
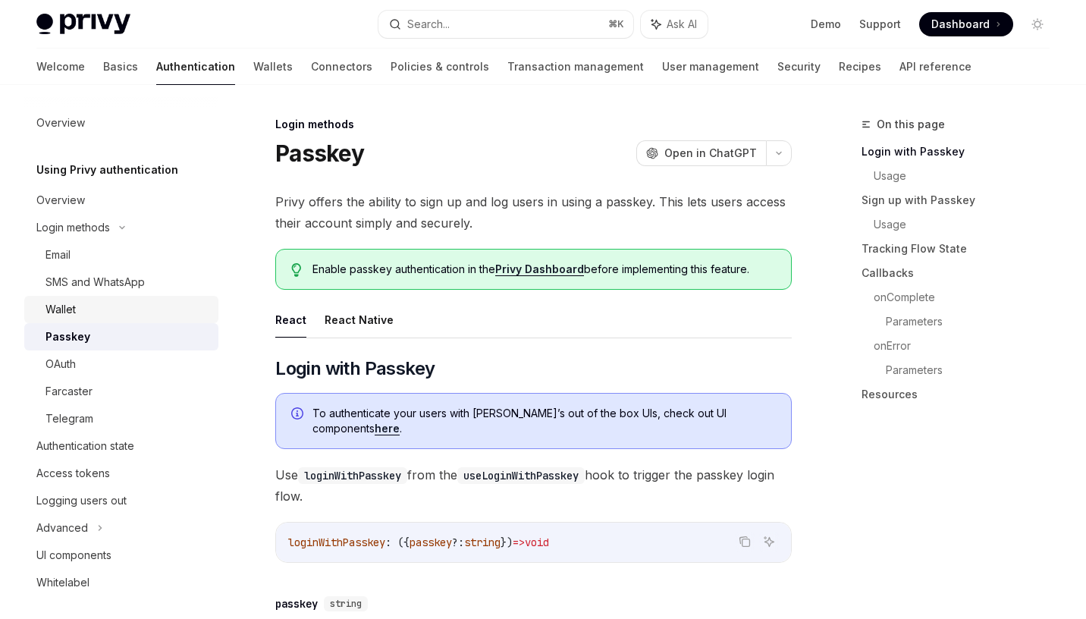
click at [108, 307] on div "Wallet" at bounding box center [127, 309] width 164 height 18
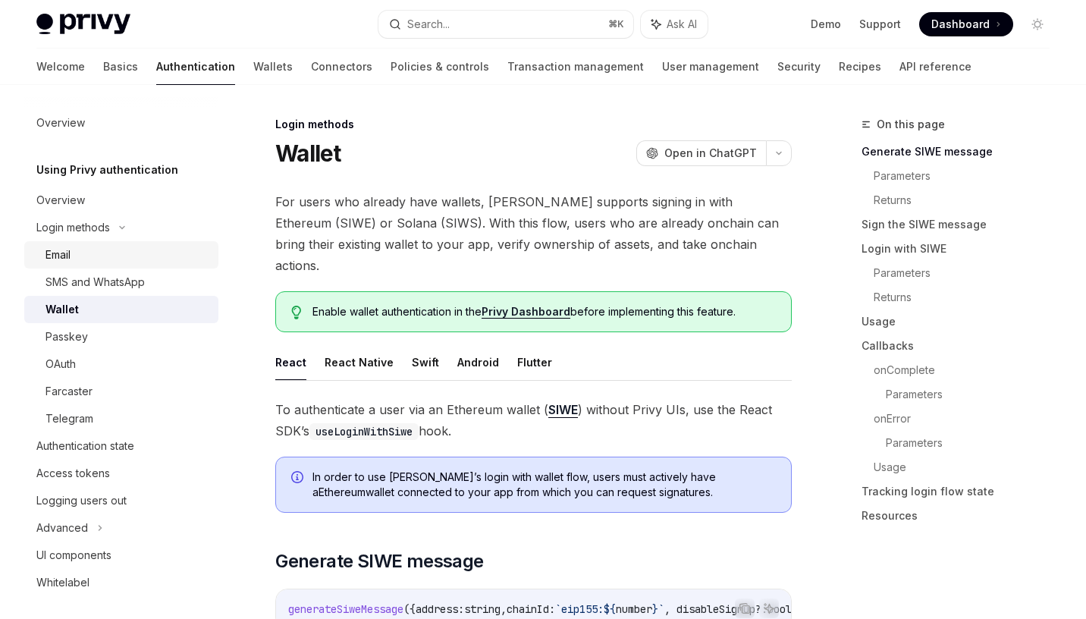
click at [102, 251] on div "Email" at bounding box center [127, 255] width 164 height 18
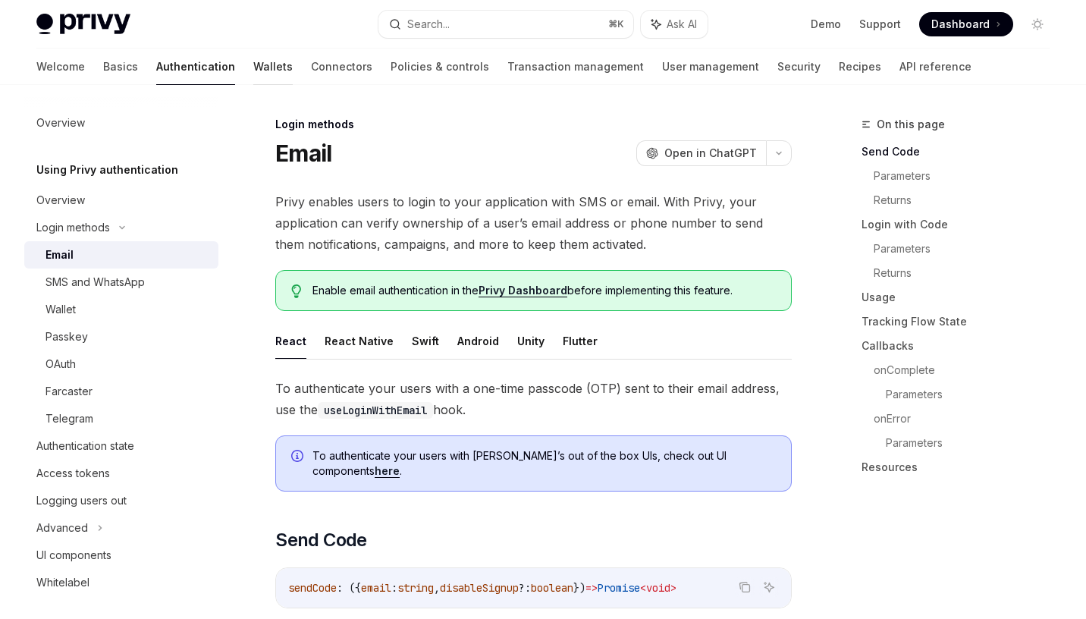
click at [253, 74] on link "Wallets" at bounding box center [272, 67] width 39 height 36
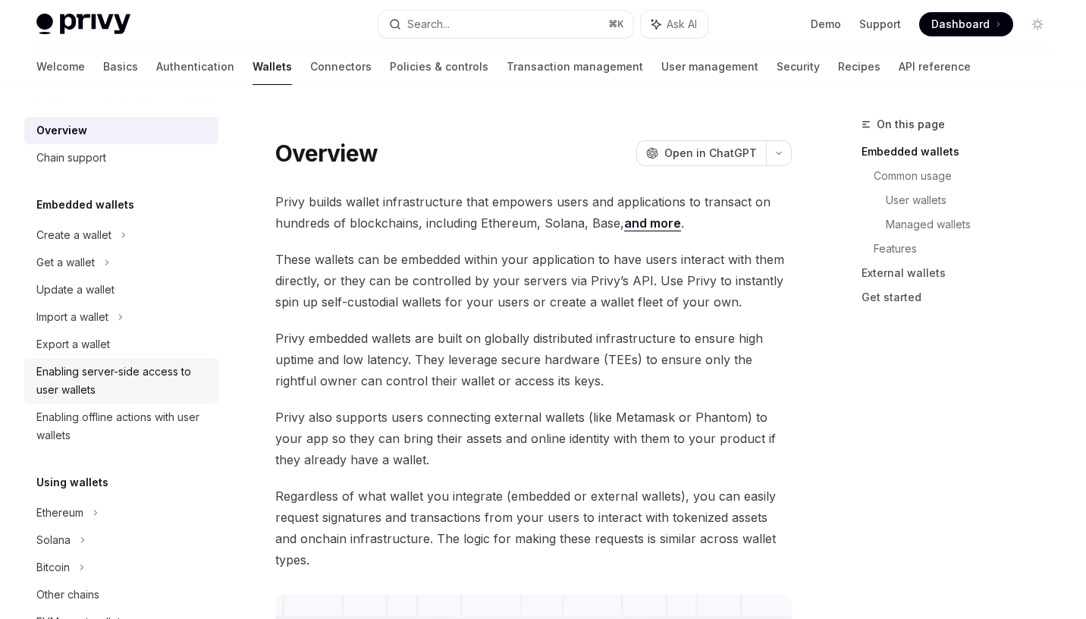
click at [151, 380] on div "Enabling server-side access to user wallets" at bounding box center [122, 380] width 173 height 36
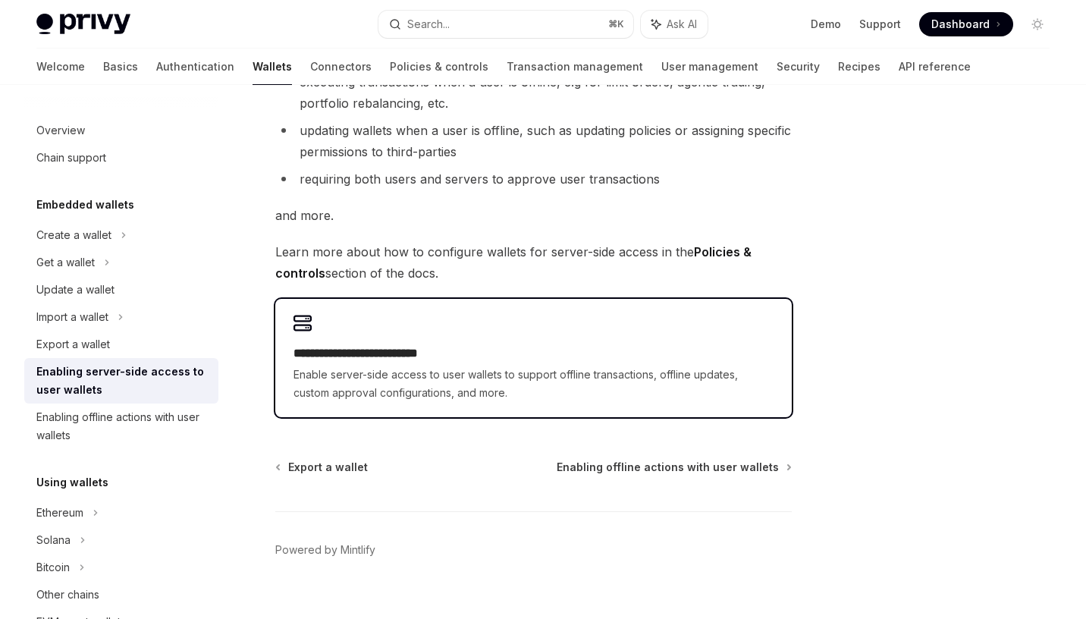
scroll to position [271, 0]
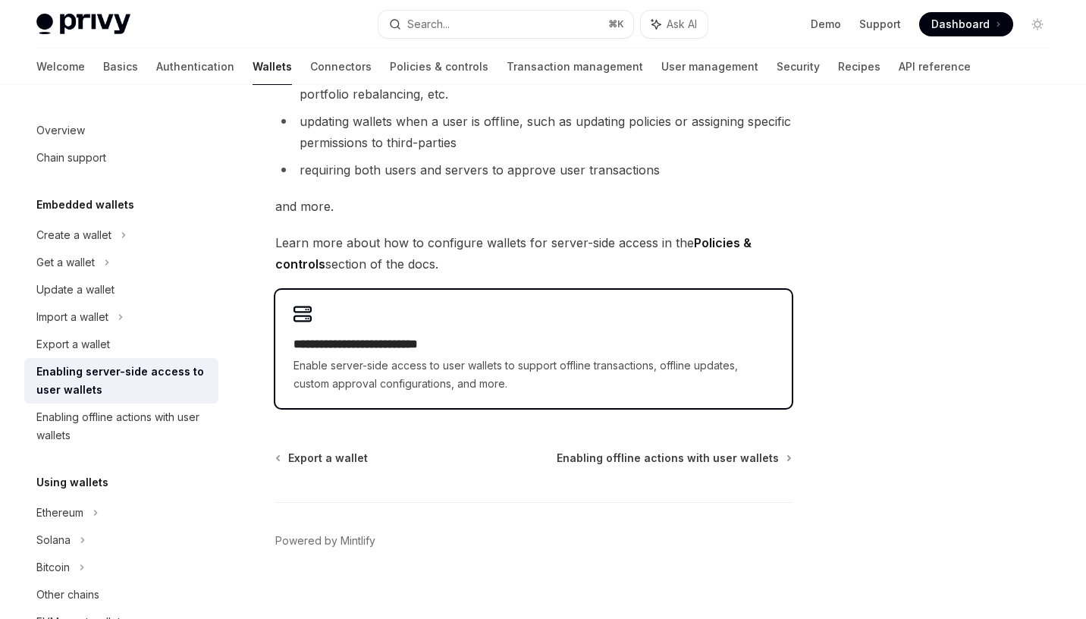
click at [526, 343] on h2 "**********" at bounding box center [533, 344] width 480 height 18
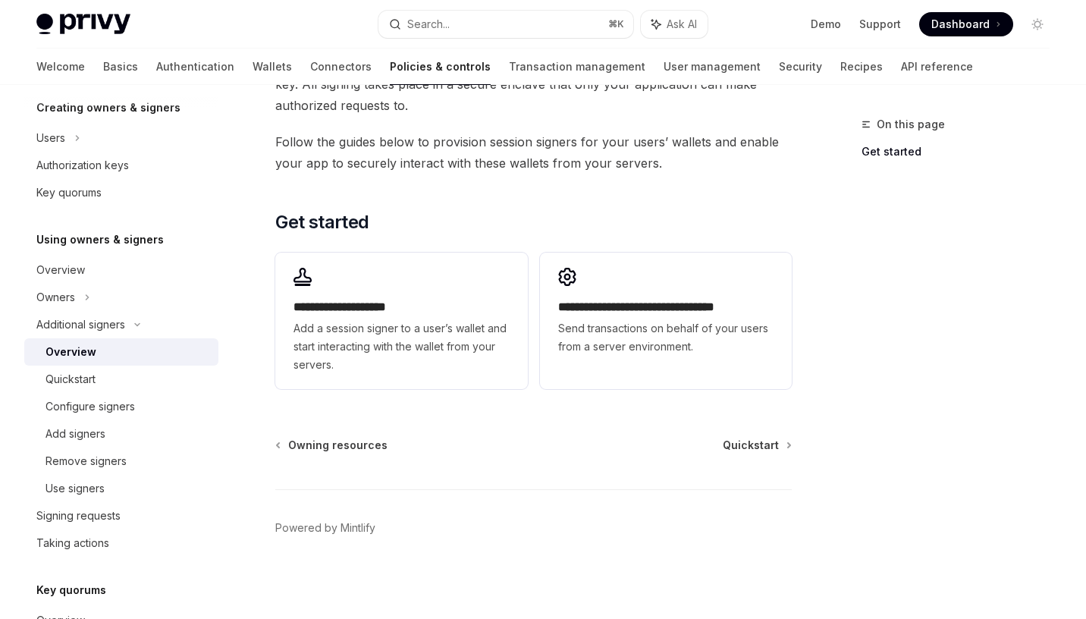
scroll to position [389, 0]
click at [80, 374] on div "Quickstart" at bounding box center [70, 379] width 50 height 18
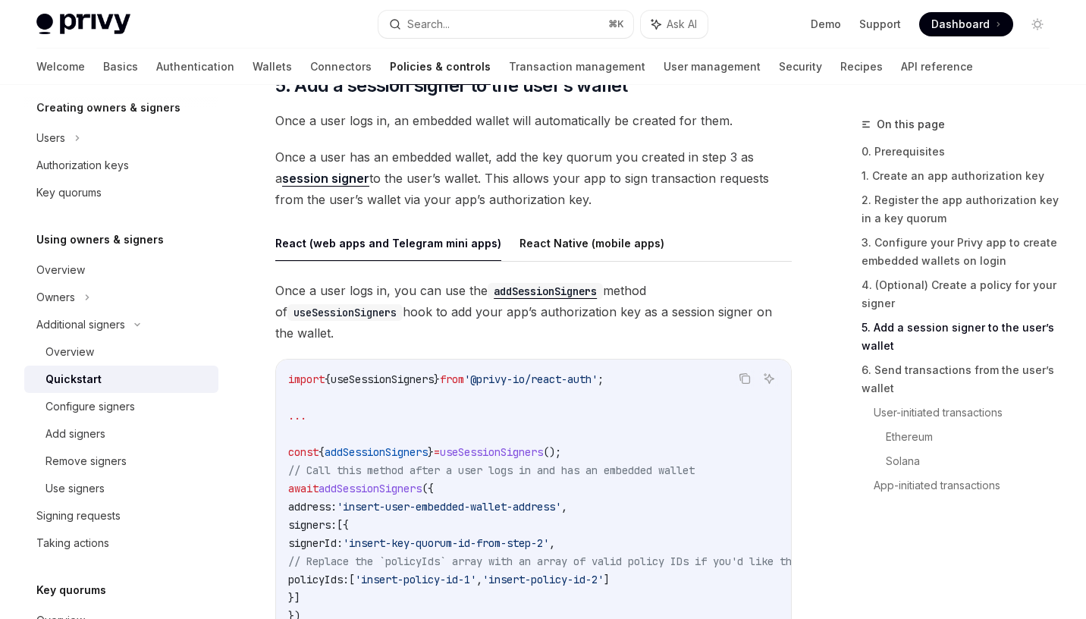
scroll to position [2443, 0]
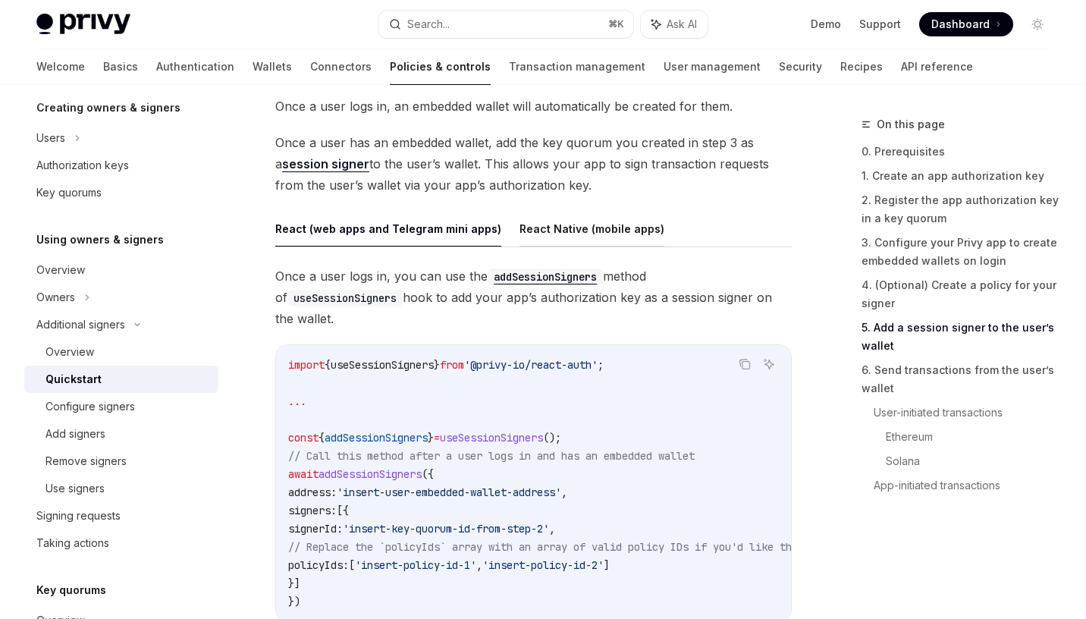
click at [525, 211] on button "React Native (mobile apps)" at bounding box center [591, 229] width 145 height 36
click at [444, 211] on button "React (web apps and Telegram mini apps)" at bounding box center [388, 229] width 226 height 36
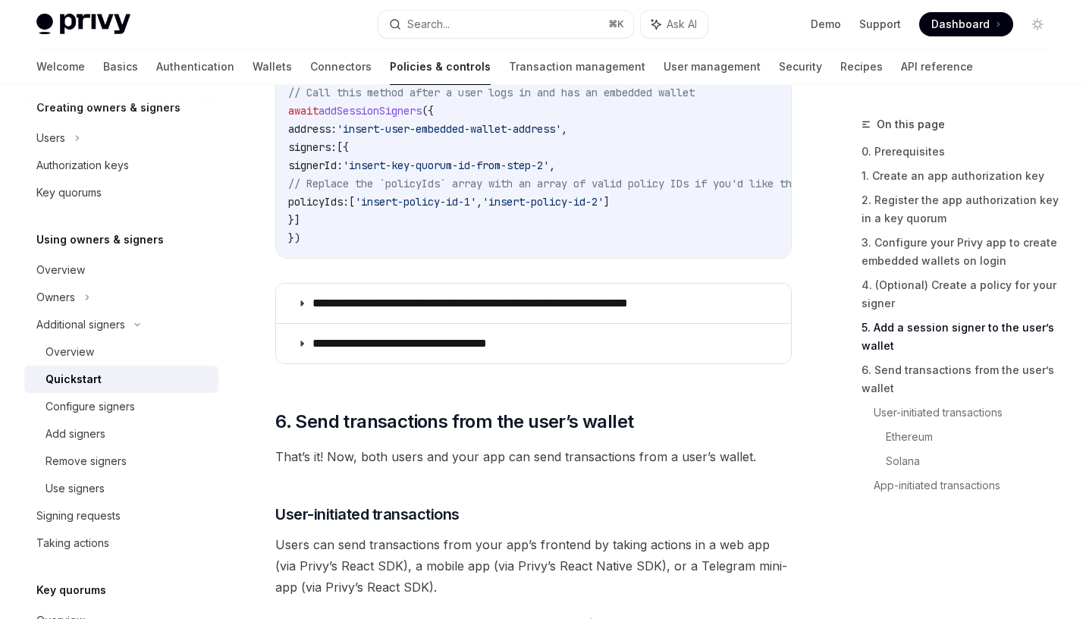
scroll to position [2810, 0]
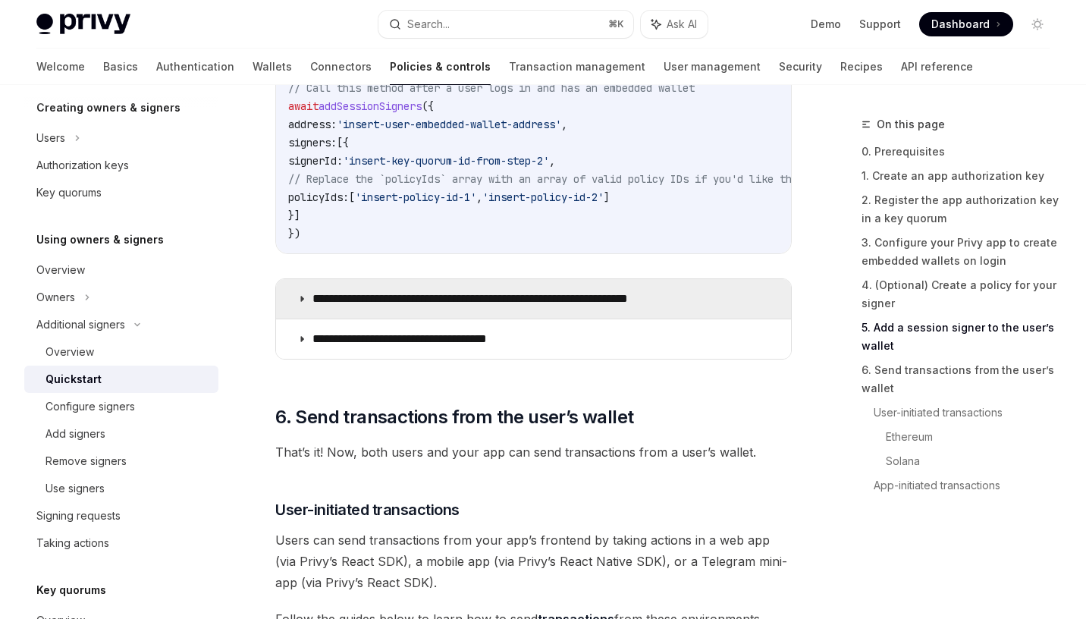
click at [453, 291] on p "**********" at bounding box center [507, 298] width 390 height 15
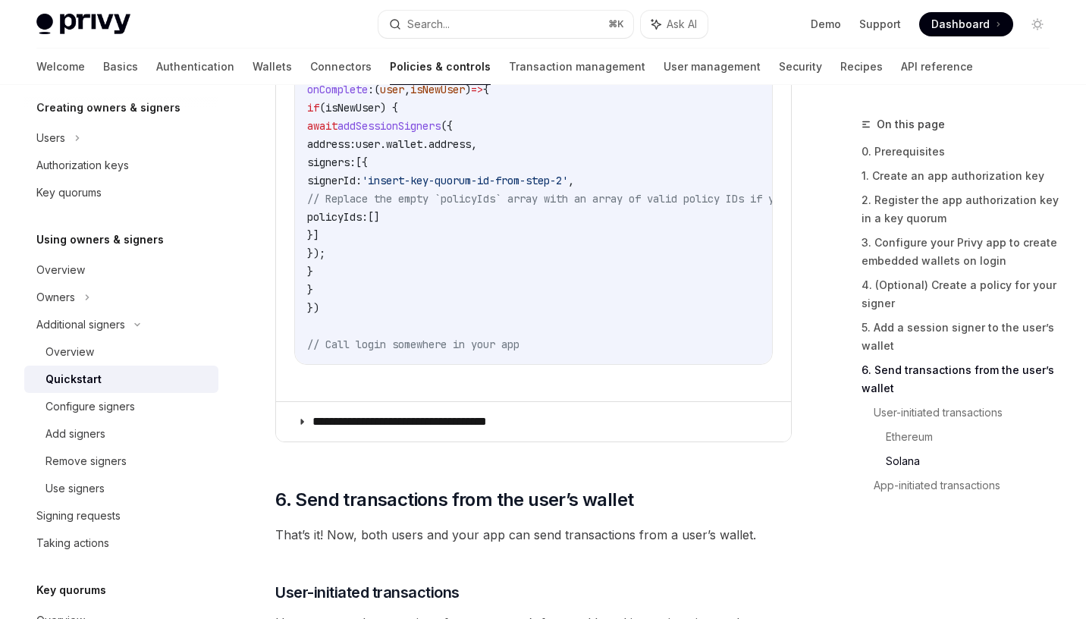
scroll to position [3528, 0]
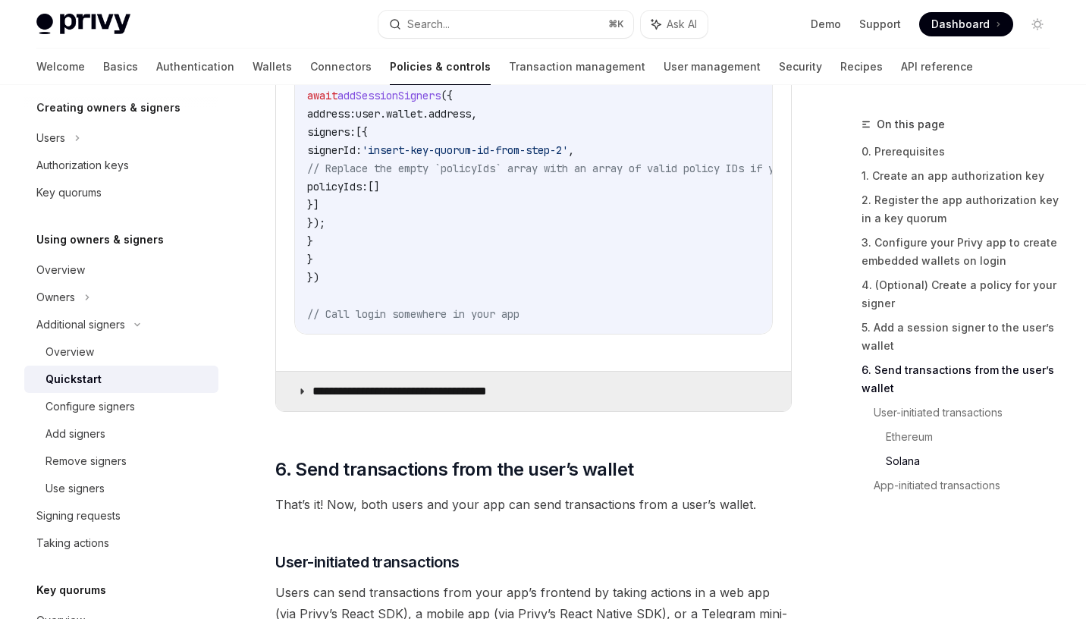
click at [366, 393] on p "**********" at bounding box center [418, 391] width 212 height 15
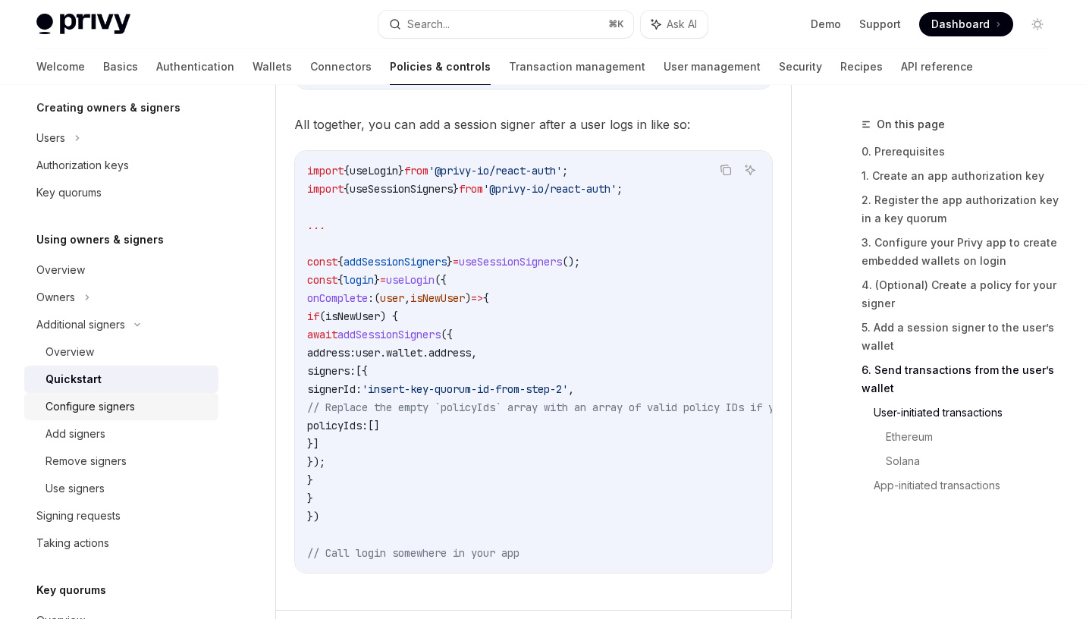
scroll to position [369, 0]
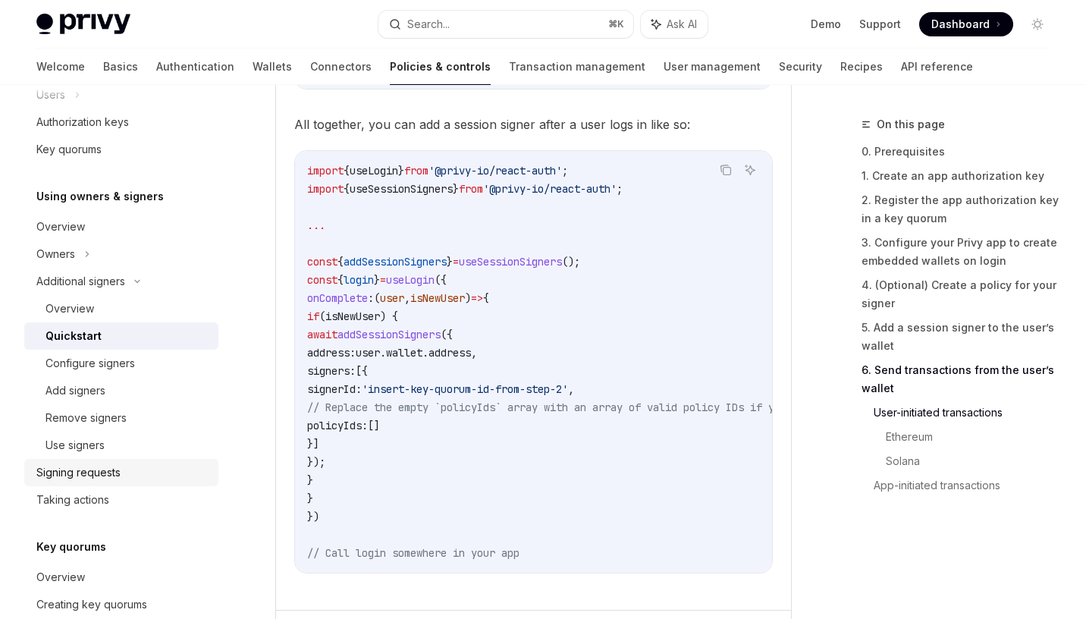
click at [105, 471] on div "Signing requests" at bounding box center [78, 472] width 84 height 18
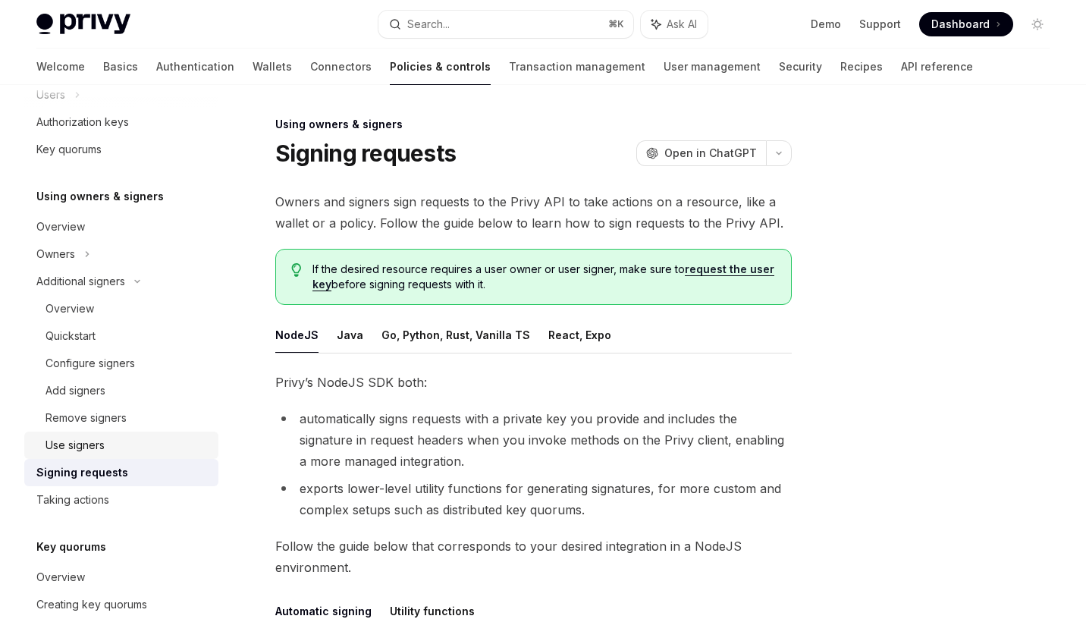
click at [91, 442] on div "Use signers" at bounding box center [74, 445] width 59 height 18
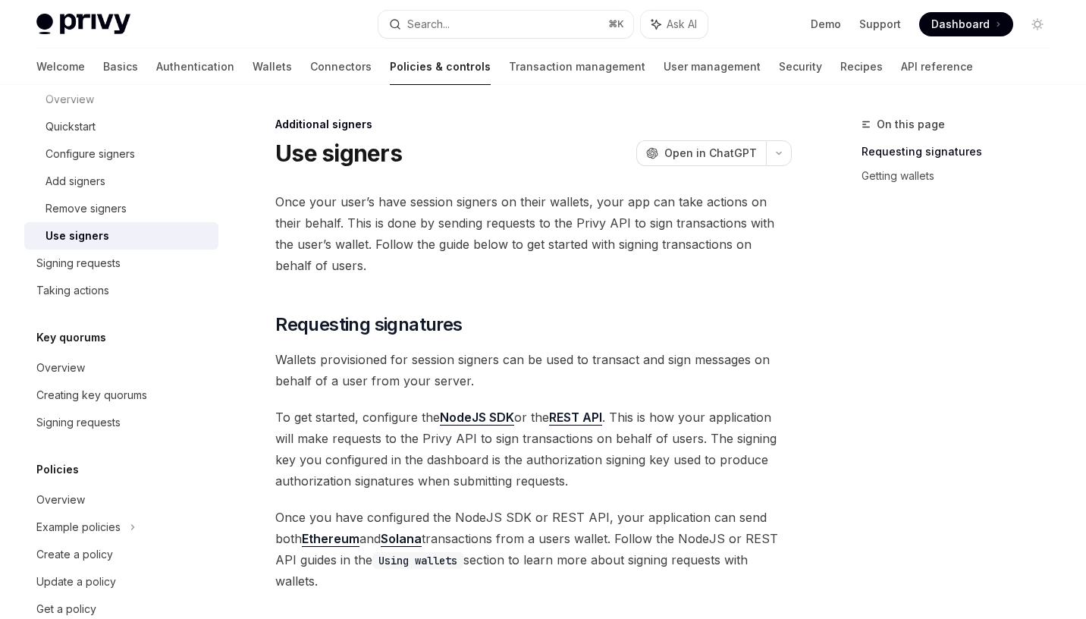
scroll to position [604, 0]
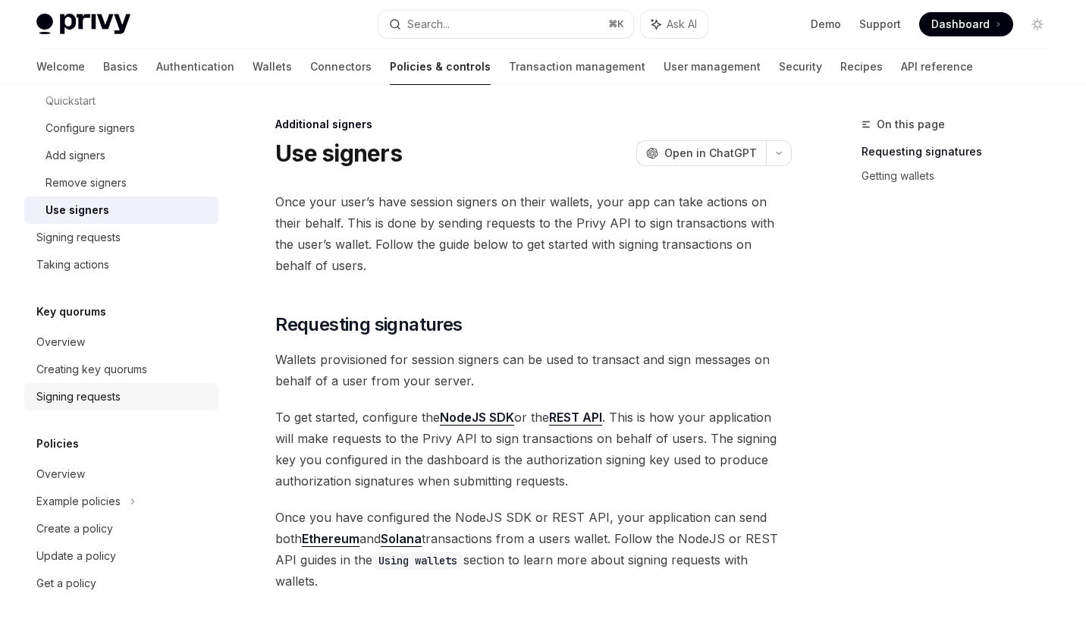
click at [92, 401] on div "Signing requests" at bounding box center [78, 396] width 84 height 18
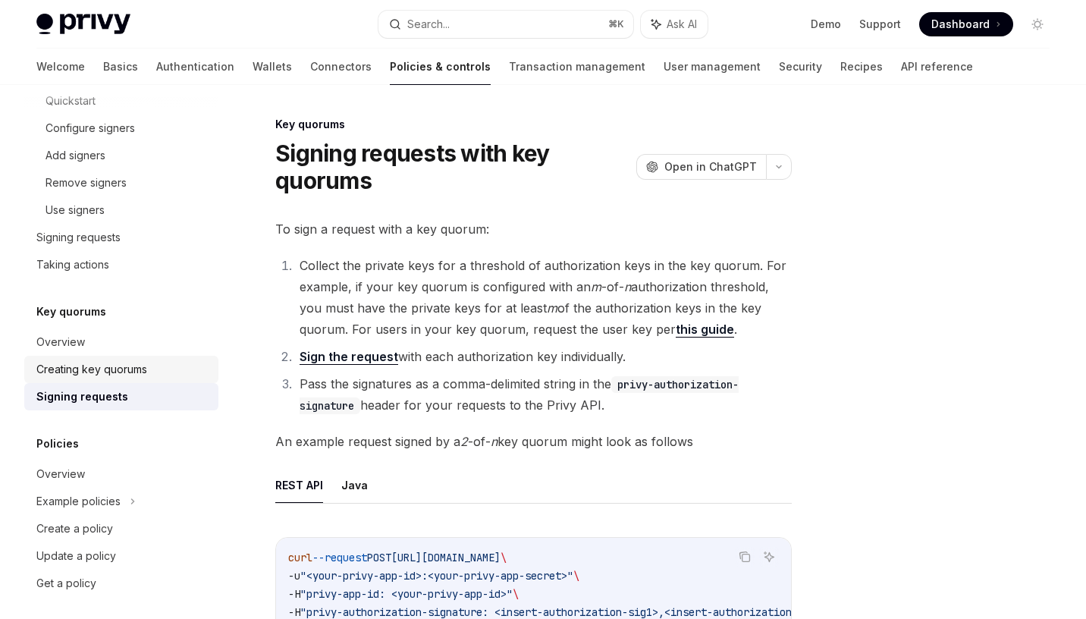
click at [92, 371] on div "Creating key quorums" at bounding box center [91, 369] width 111 height 18
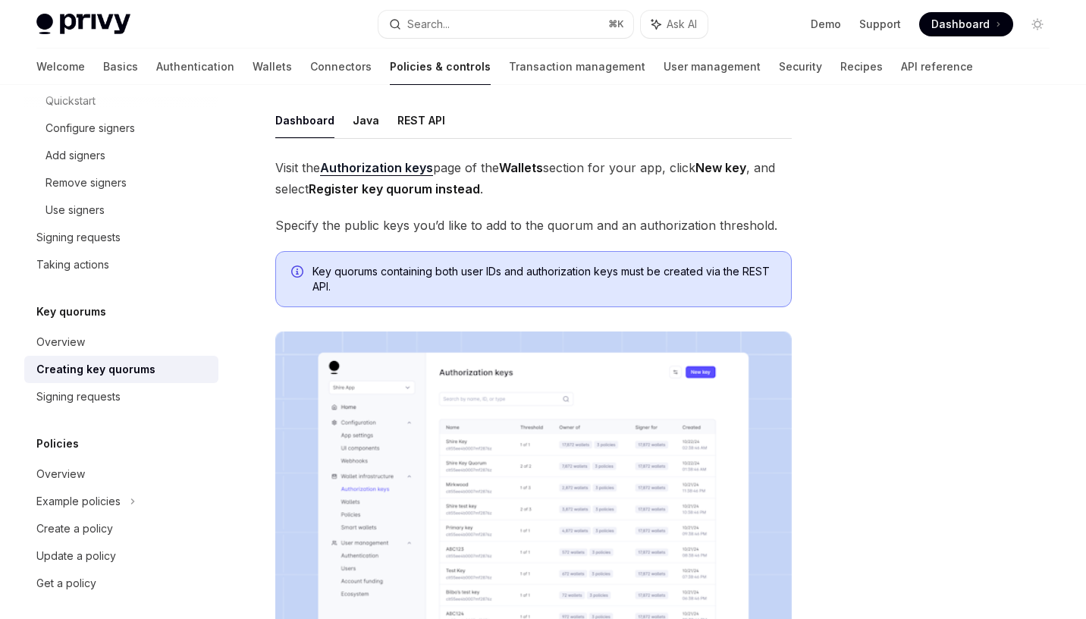
scroll to position [106, 0]
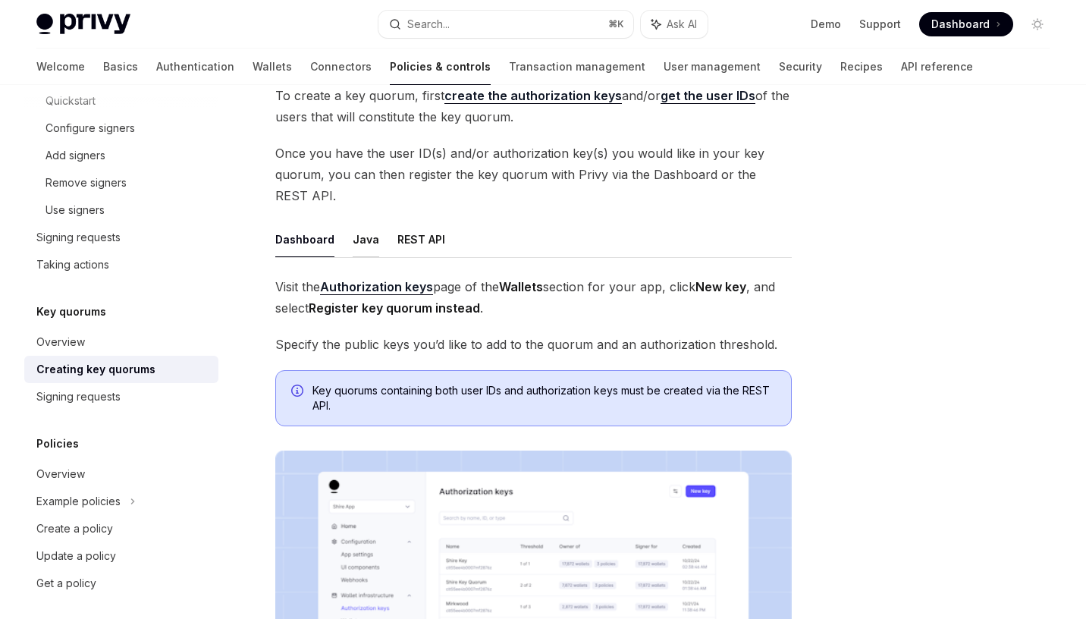
click at [358, 235] on button "Java" at bounding box center [366, 239] width 27 height 36
type textarea "*"
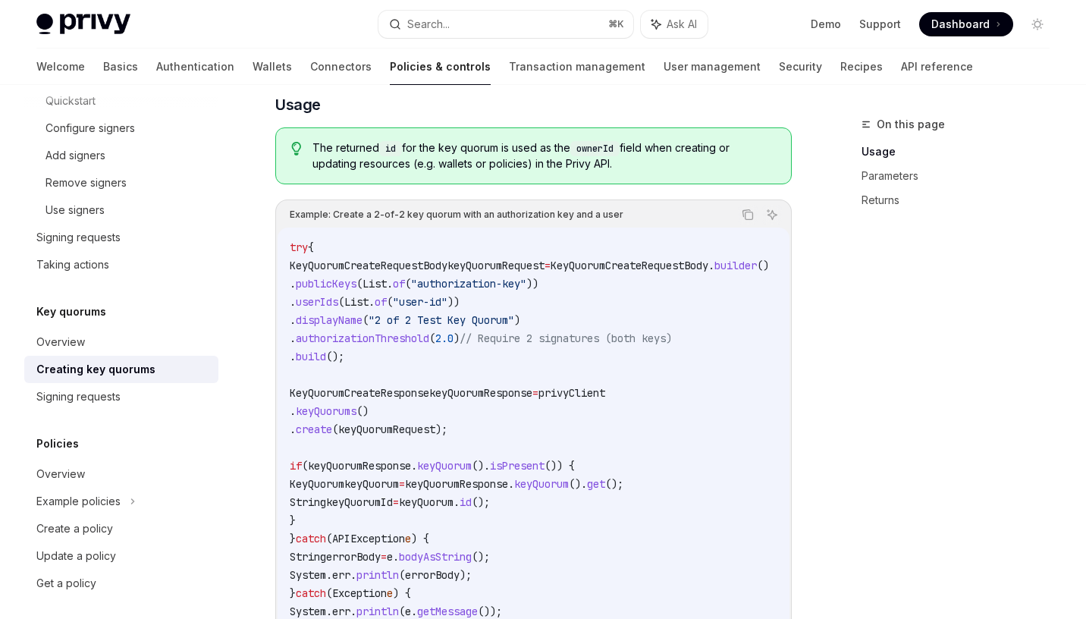
scroll to position [362, 0]
